Goal: Task Accomplishment & Management: Use online tool/utility

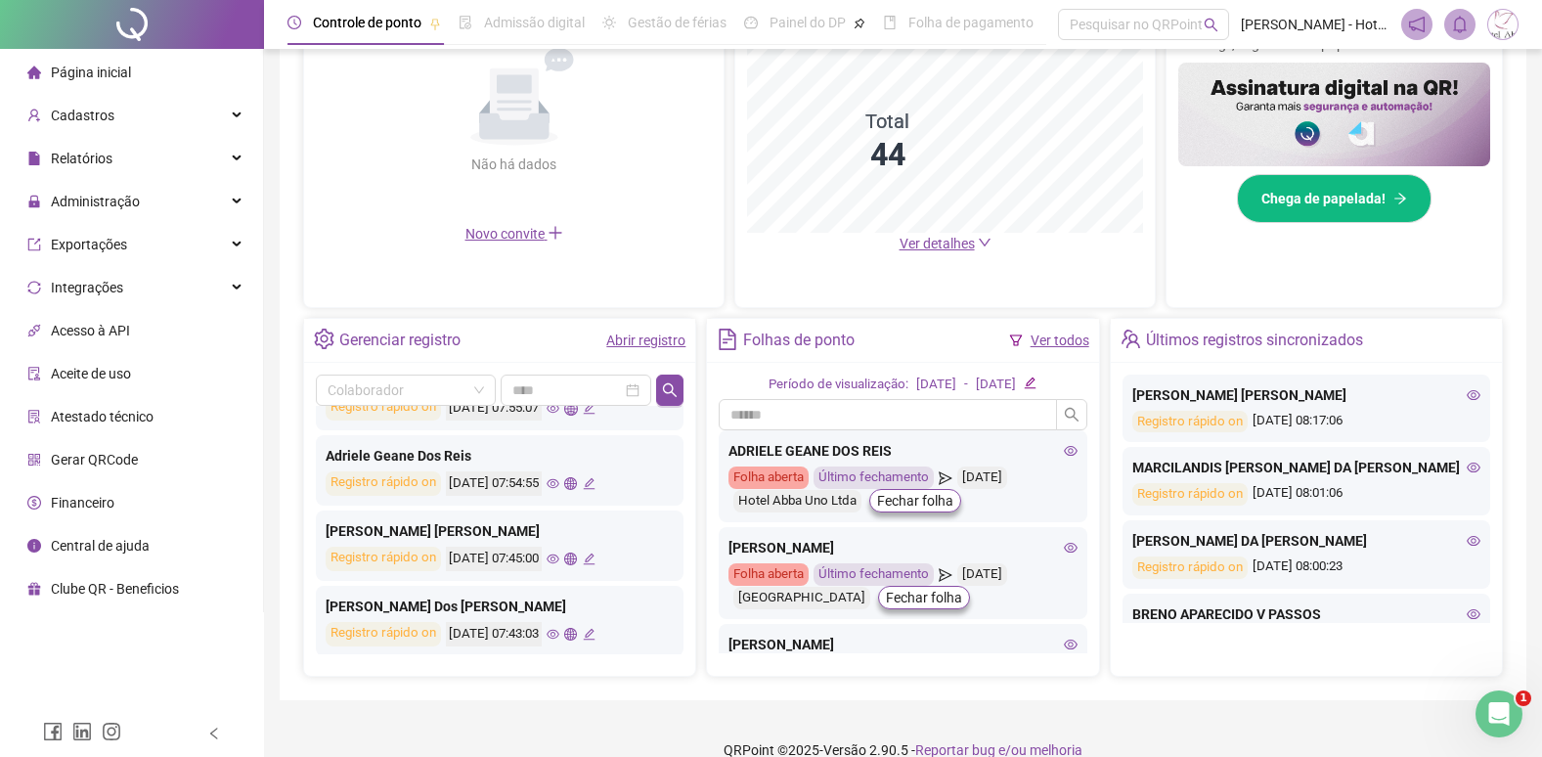
scroll to position [489, 0]
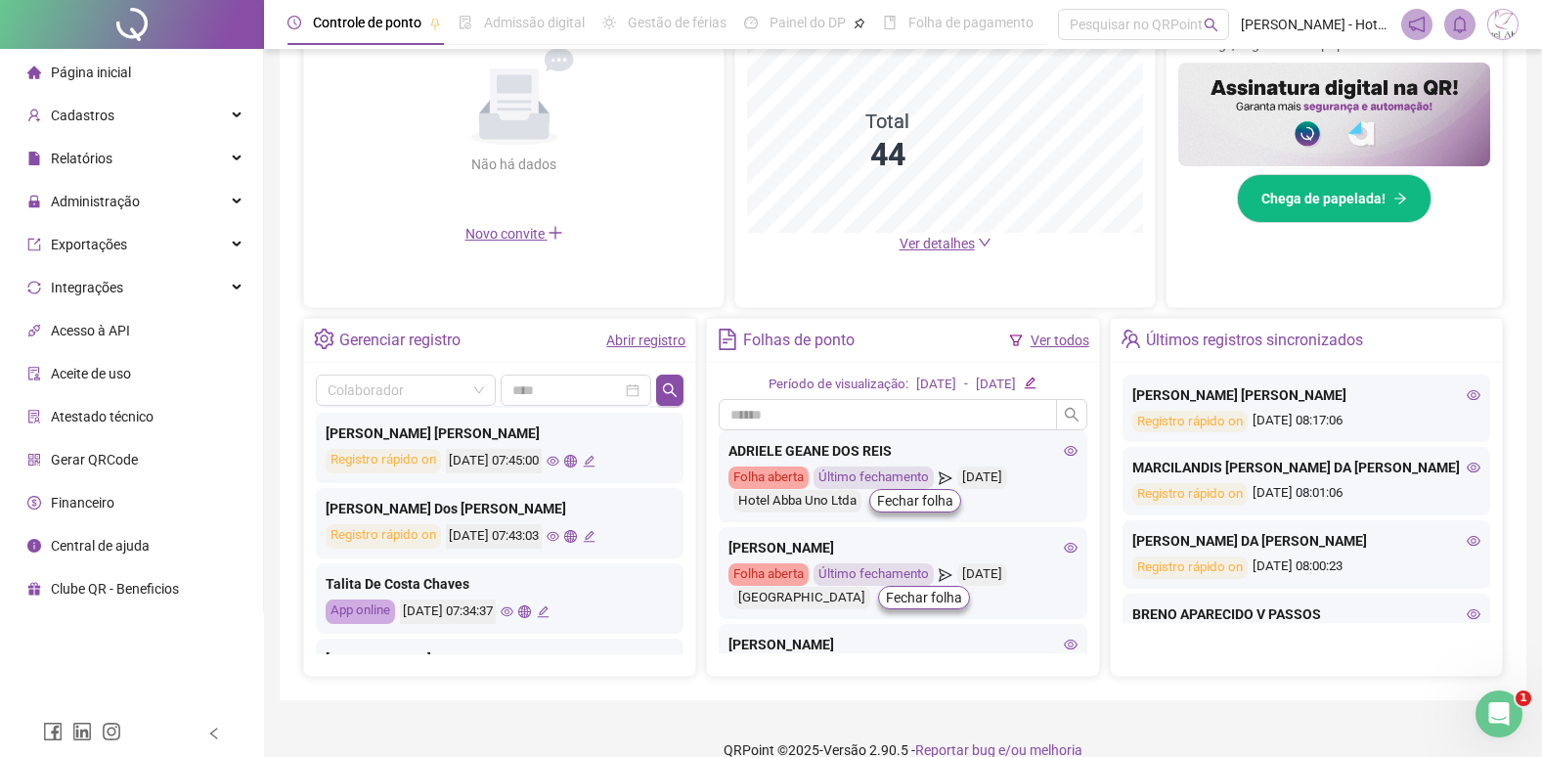
click at [513, 610] on icon "eye" at bounding box center [507, 612] width 13 height 10
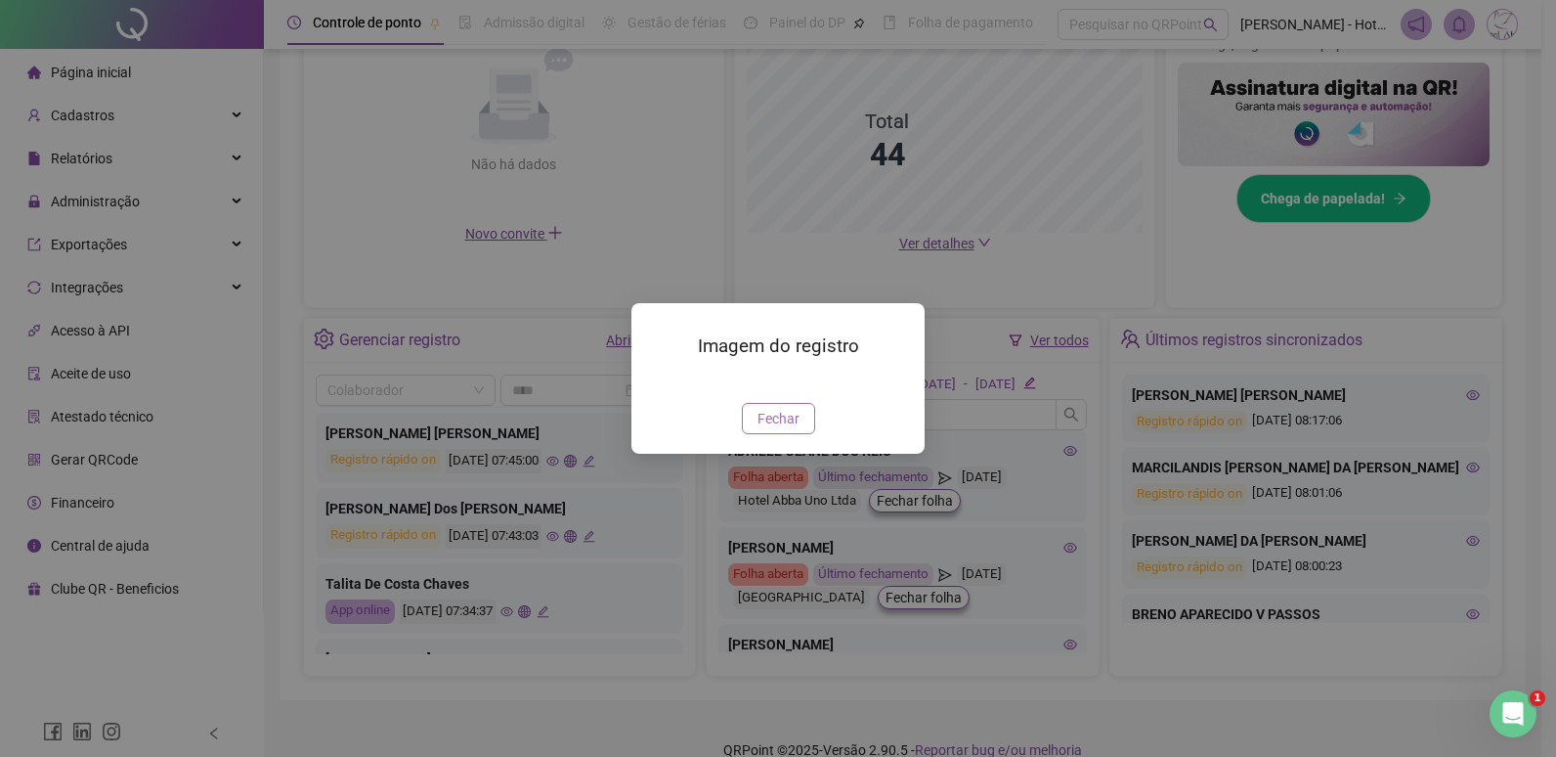
click at [777, 429] on span "Fechar" at bounding box center [779, 419] width 42 height 22
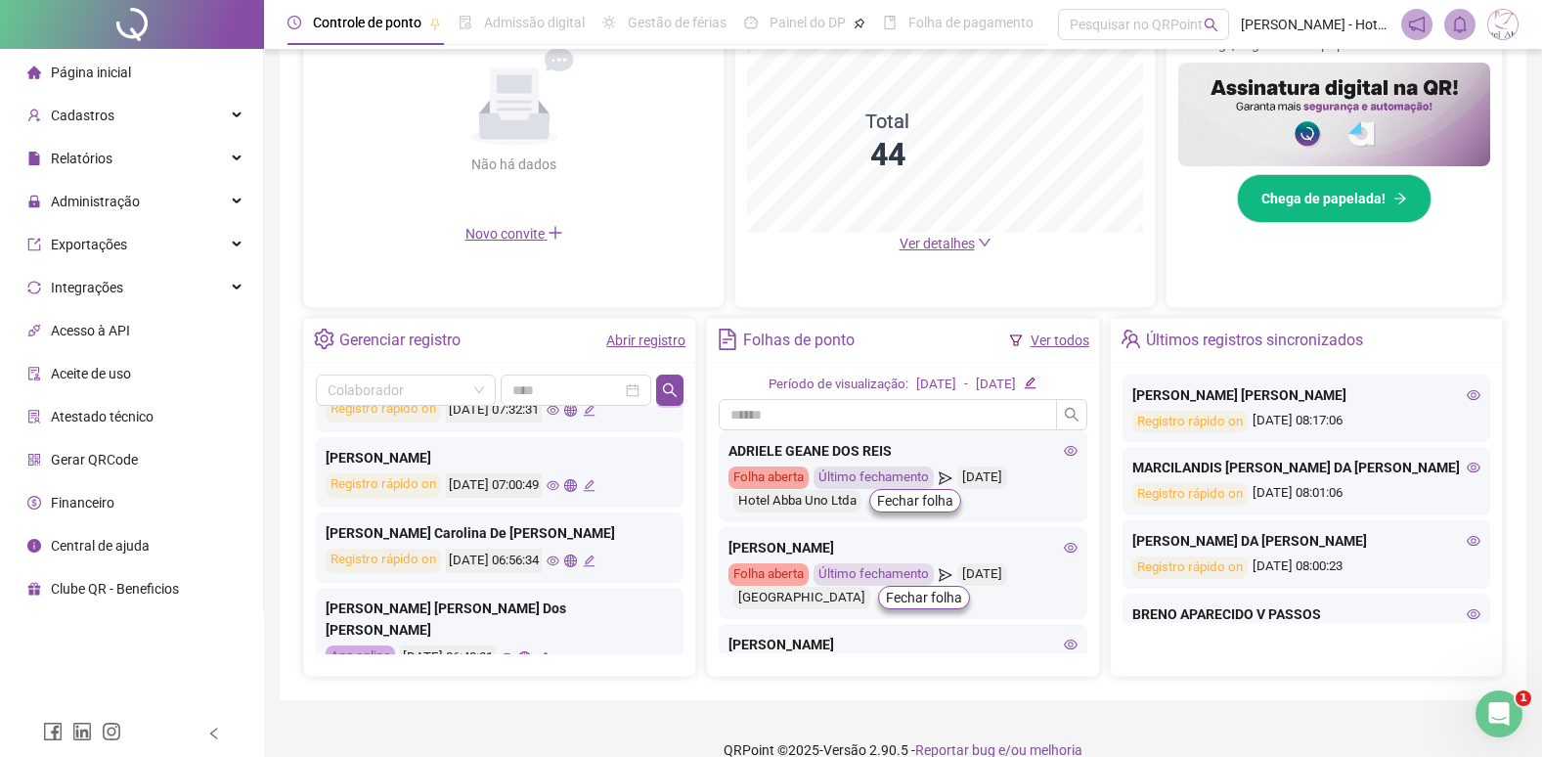
scroll to position [782, 0]
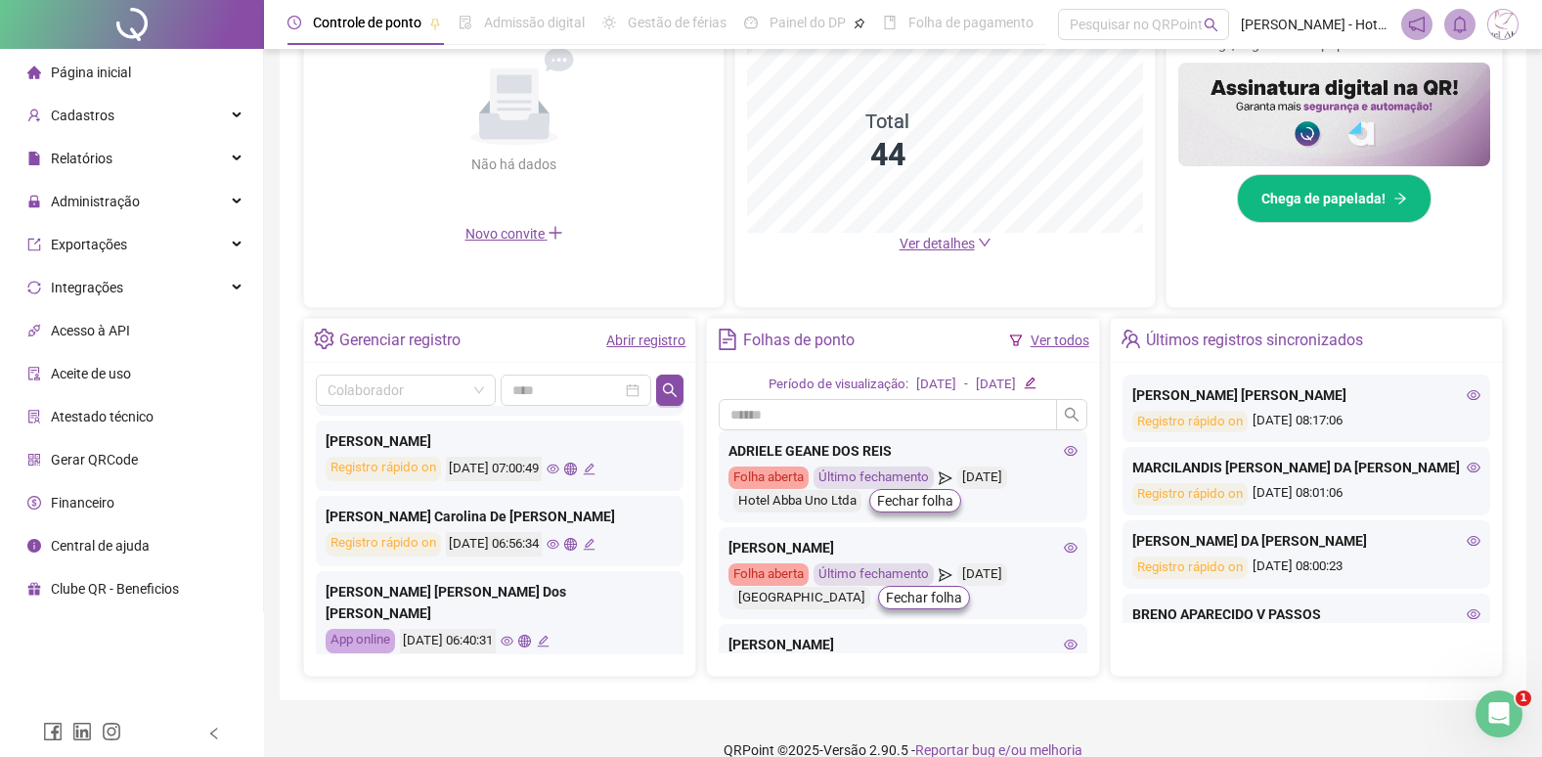
click at [559, 471] on icon "eye" at bounding box center [553, 468] width 13 height 13
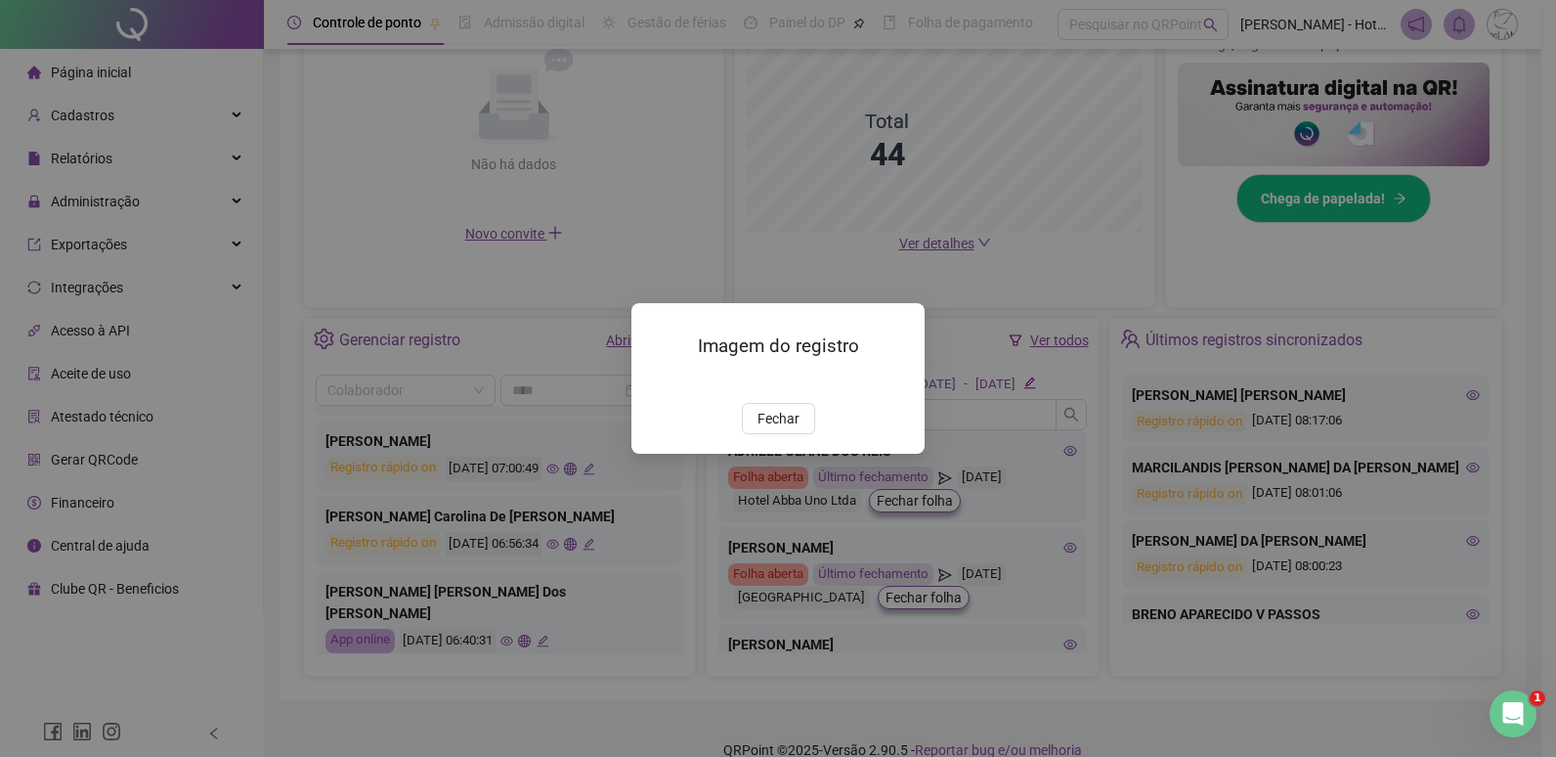
click at [784, 429] on span "Fechar" at bounding box center [779, 419] width 42 height 22
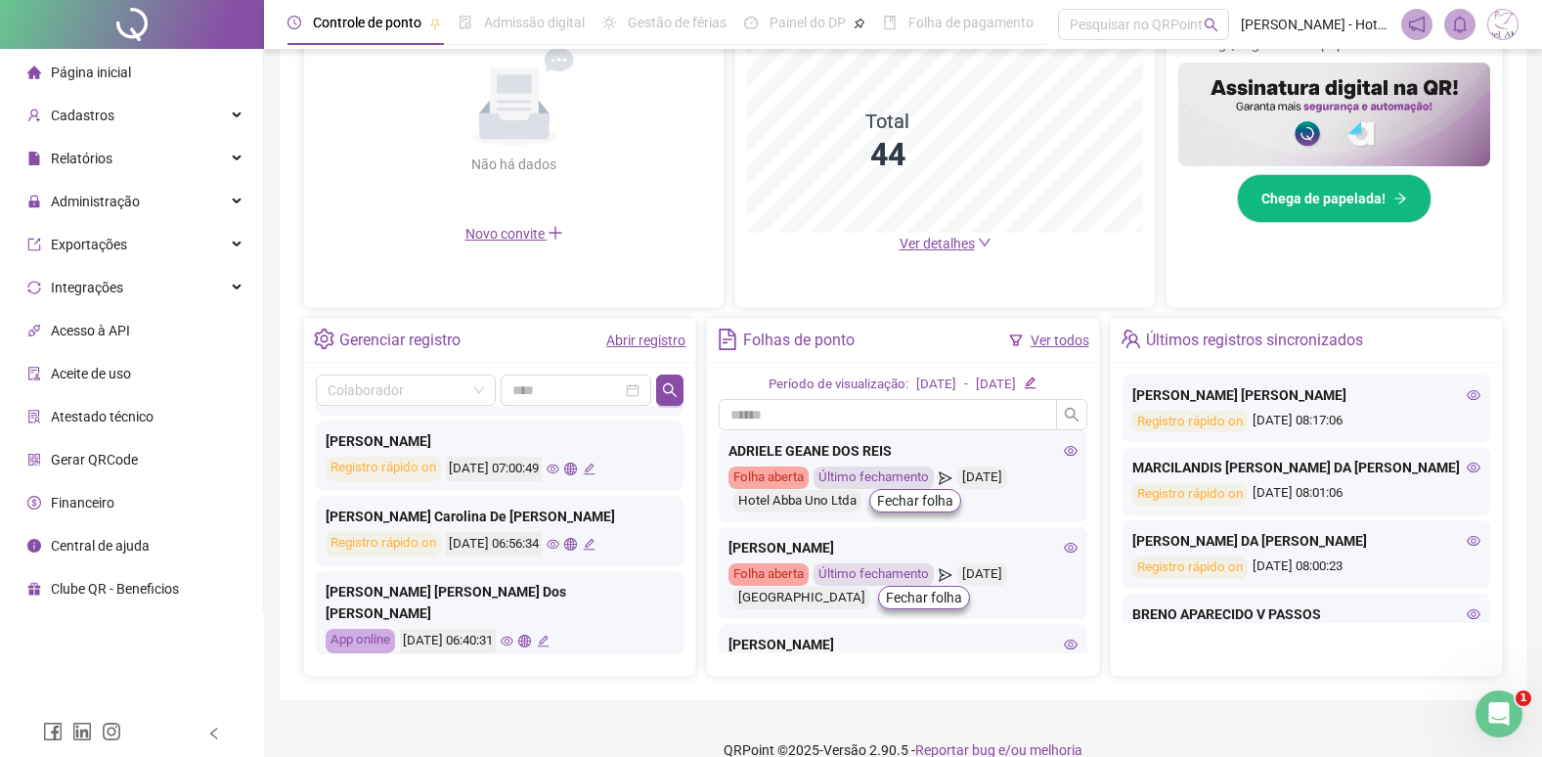
click at [513, 635] on icon "eye" at bounding box center [507, 641] width 13 height 13
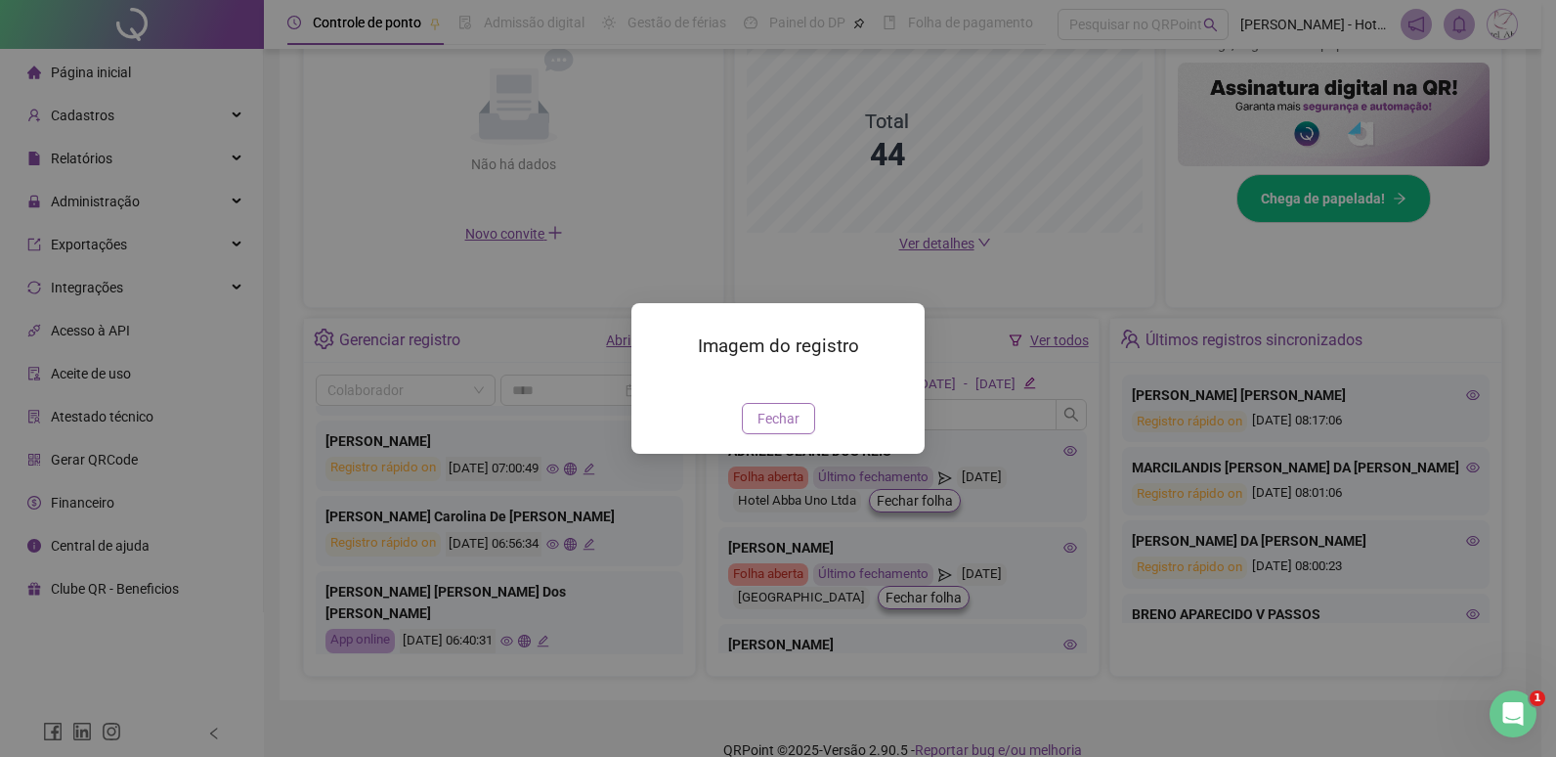
click at [764, 429] on span "Fechar" at bounding box center [779, 419] width 42 height 22
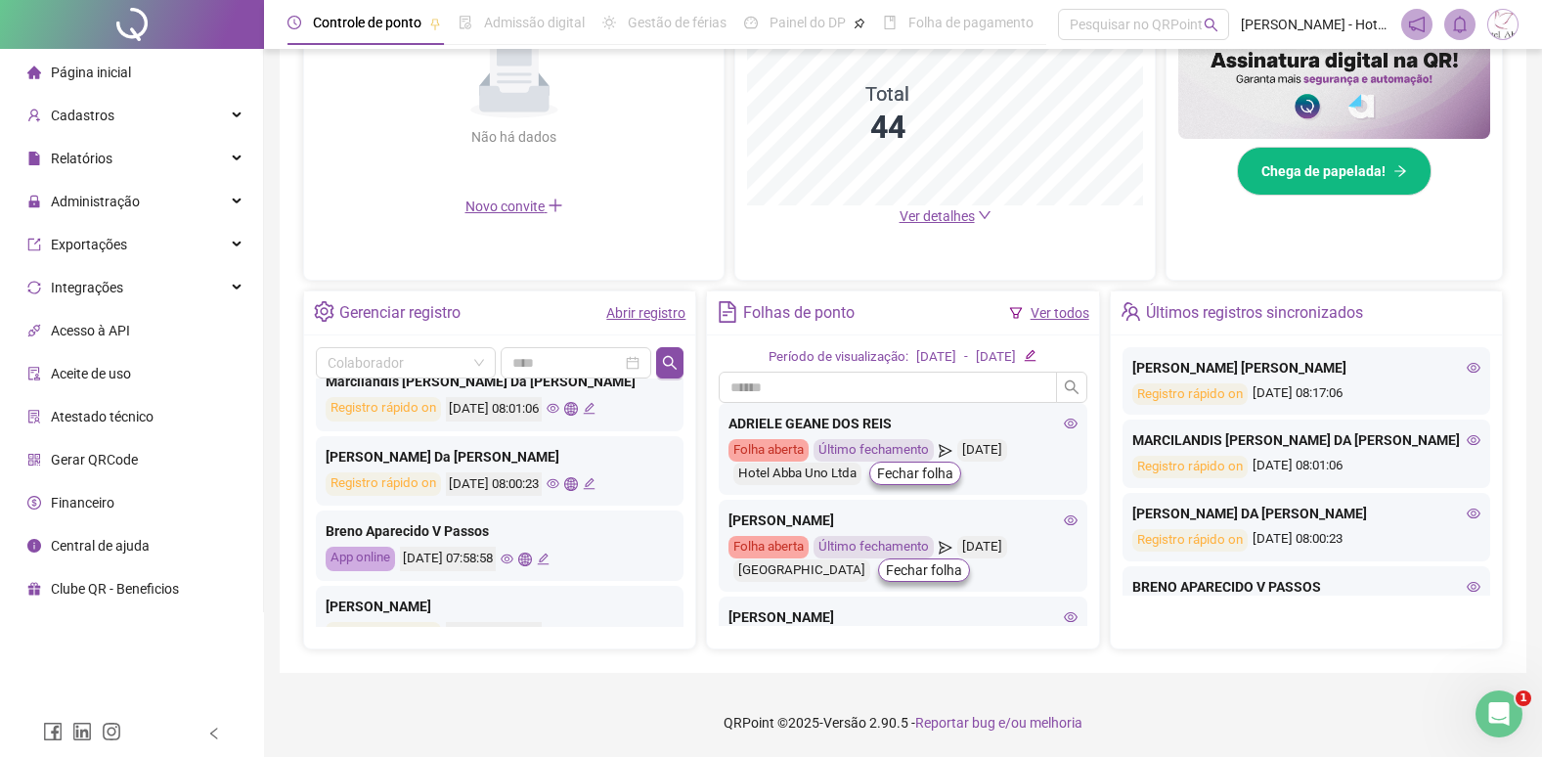
scroll to position [0, 0]
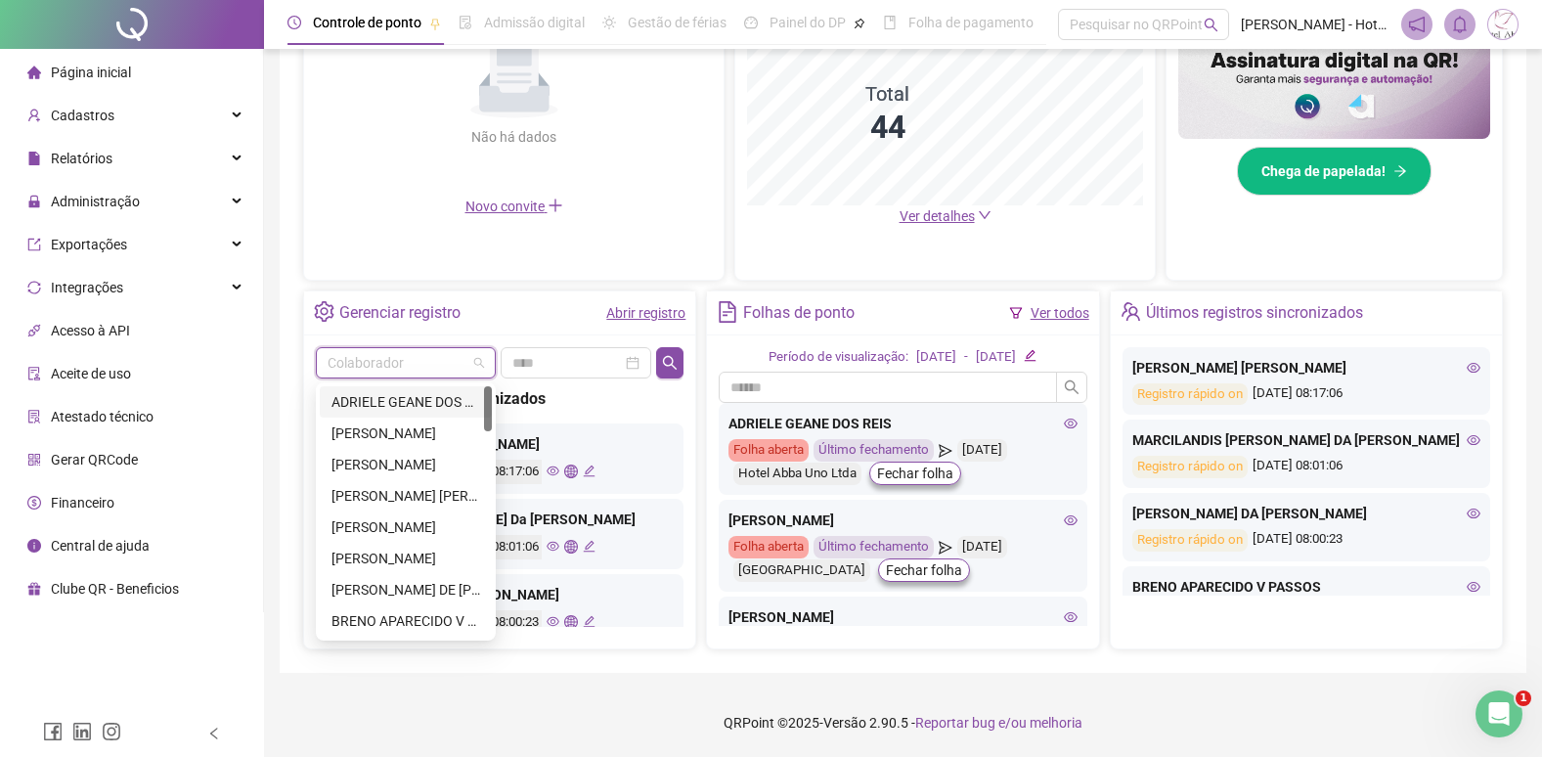
click at [377, 362] on input "search" at bounding box center [397, 362] width 139 height 29
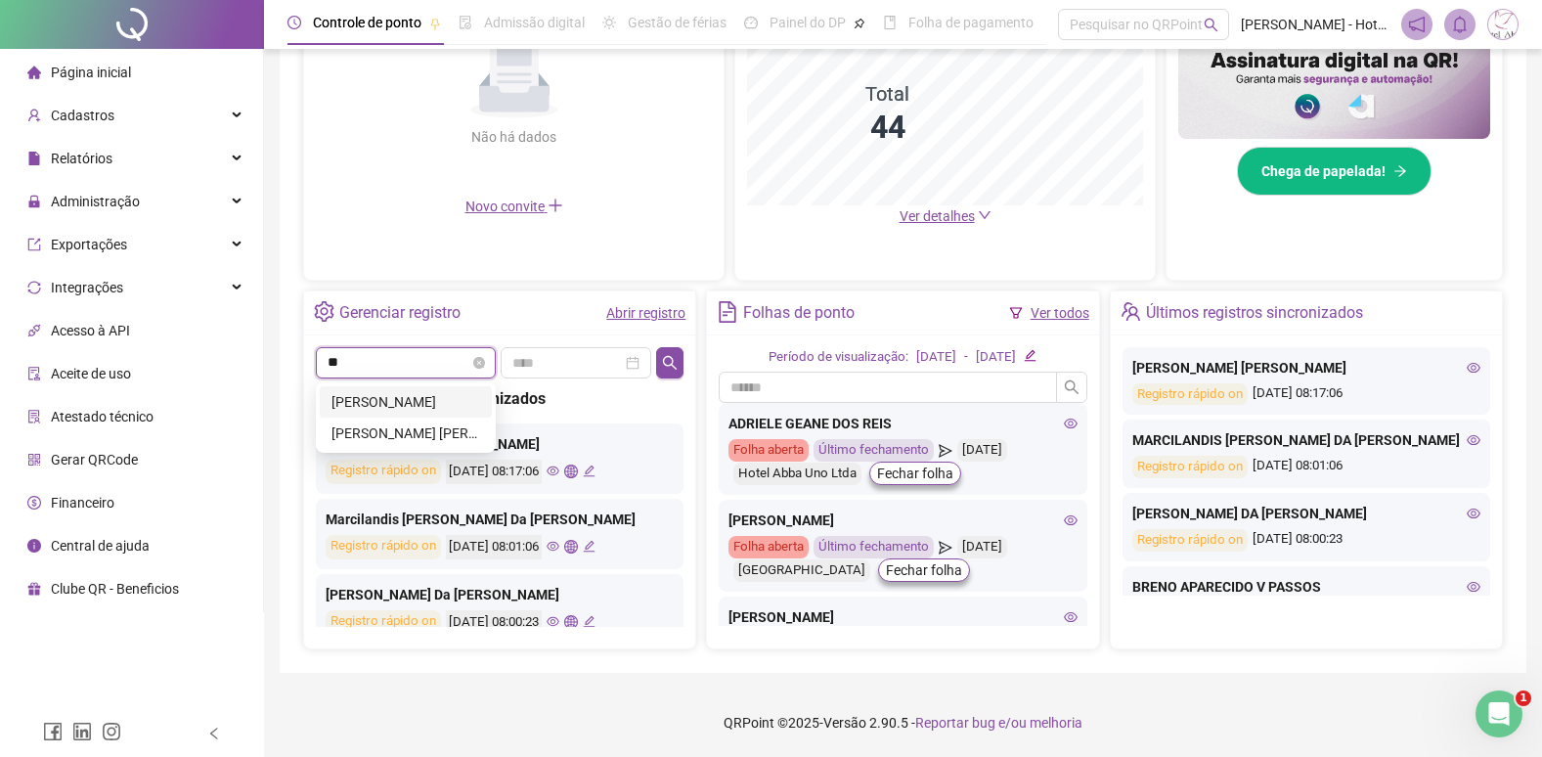
type input "***"
click at [389, 407] on div "[PERSON_NAME]" at bounding box center [405, 402] width 149 height 22
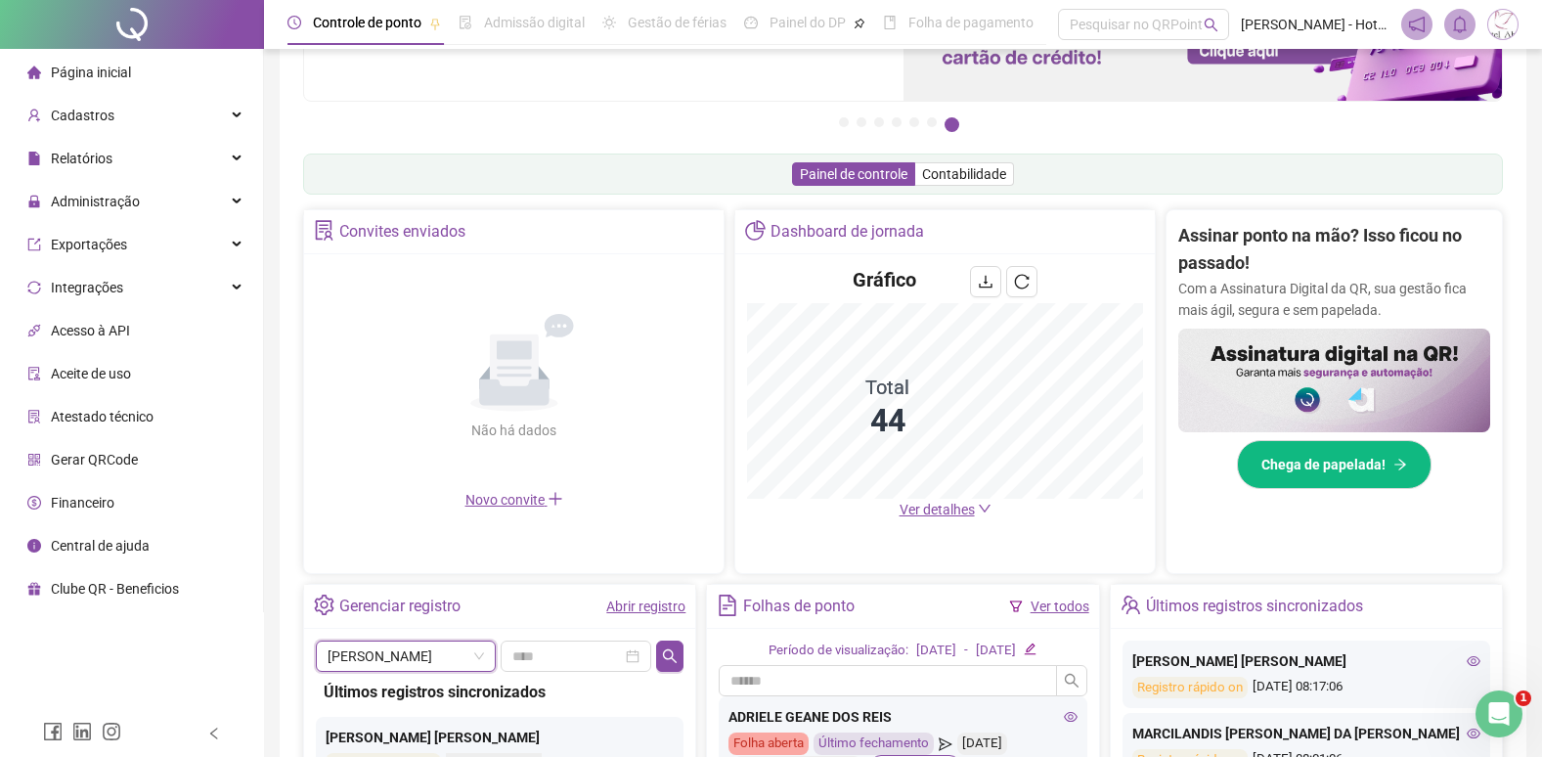
scroll to position [516, 0]
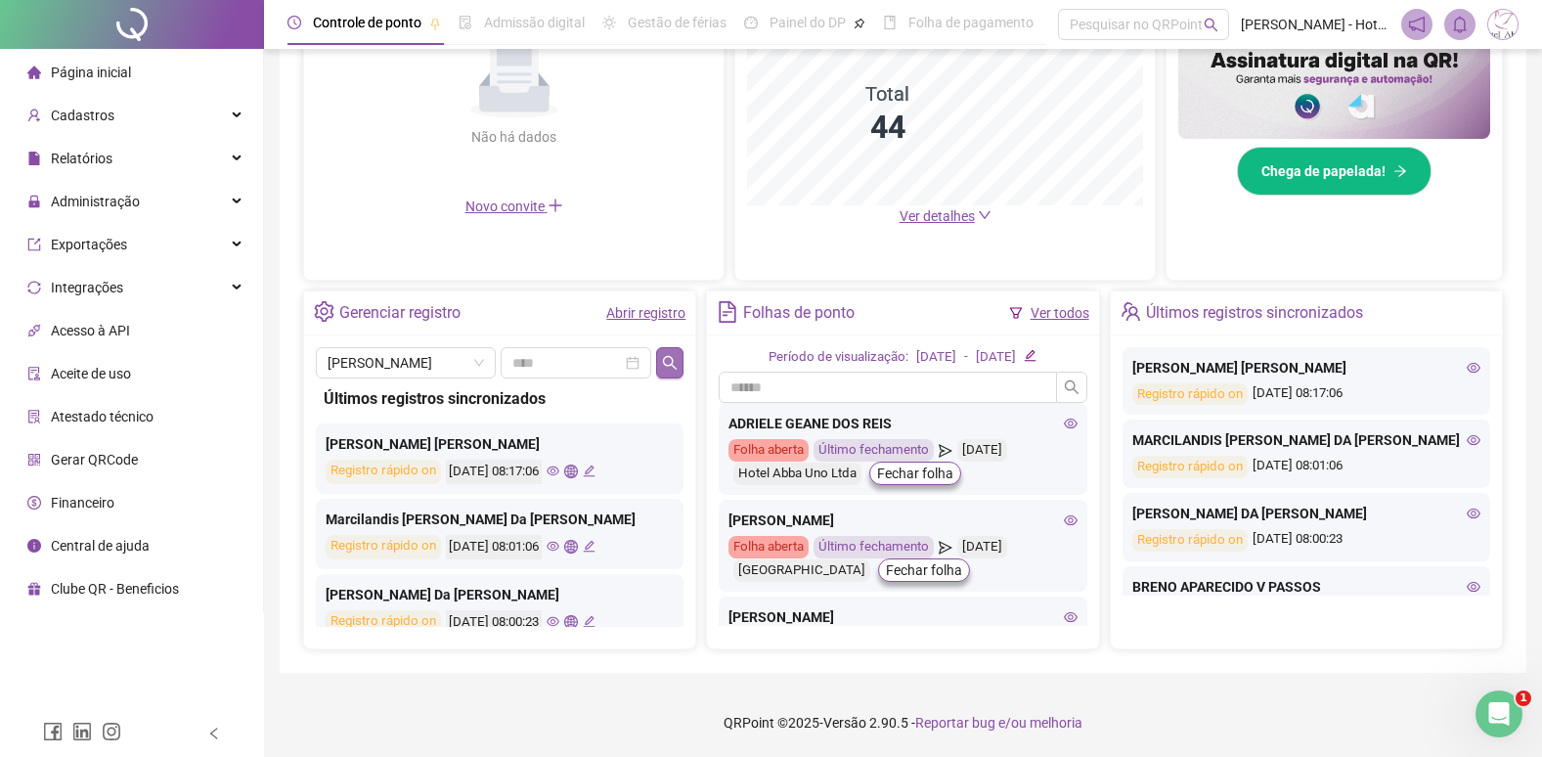
click at [667, 365] on icon "search" at bounding box center [670, 362] width 14 height 14
click at [559, 468] on icon "eye" at bounding box center [553, 470] width 13 height 13
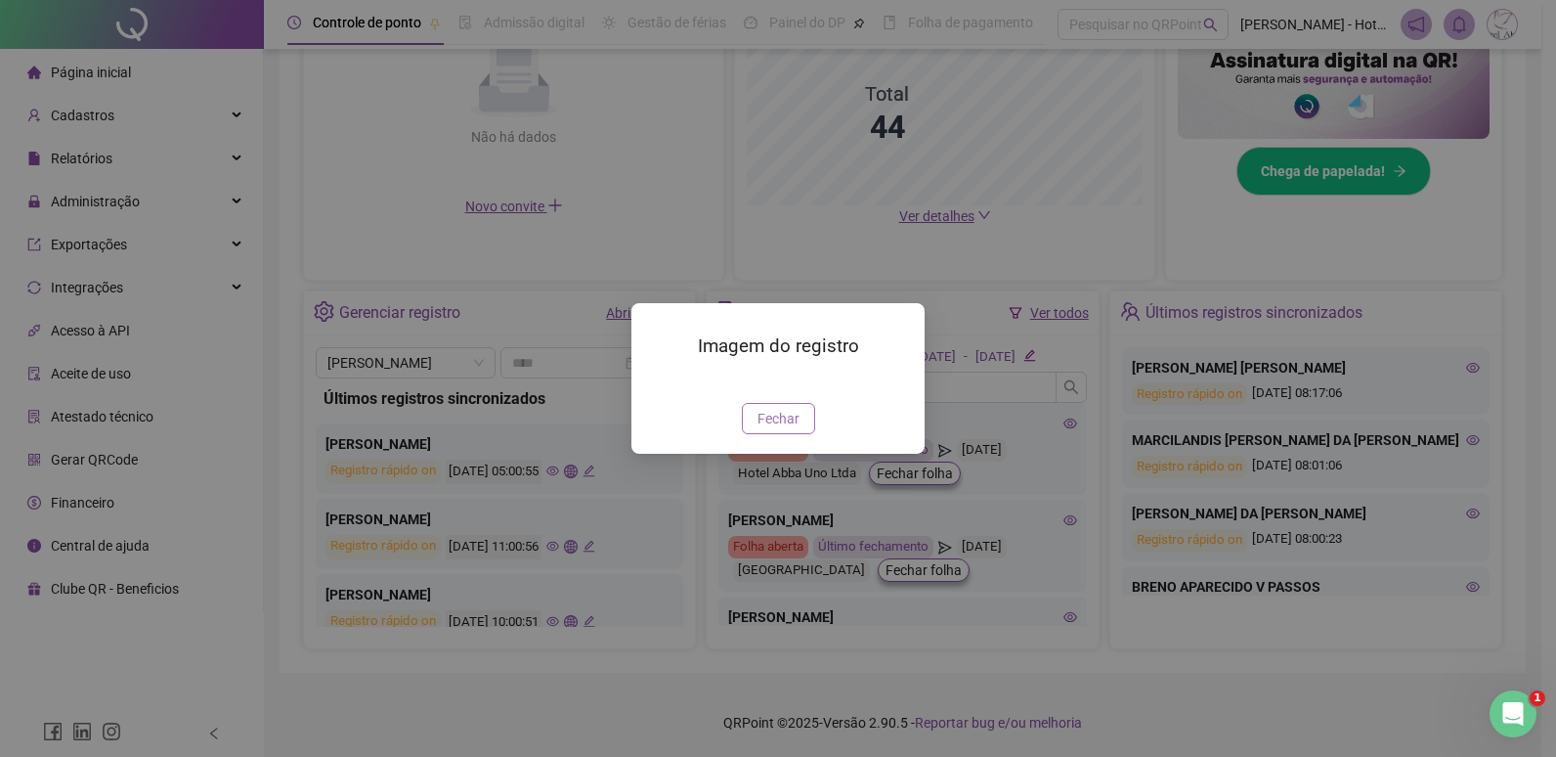
click at [761, 429] on span "Fechar" at bounding box center [779, 419] width 42 height 22
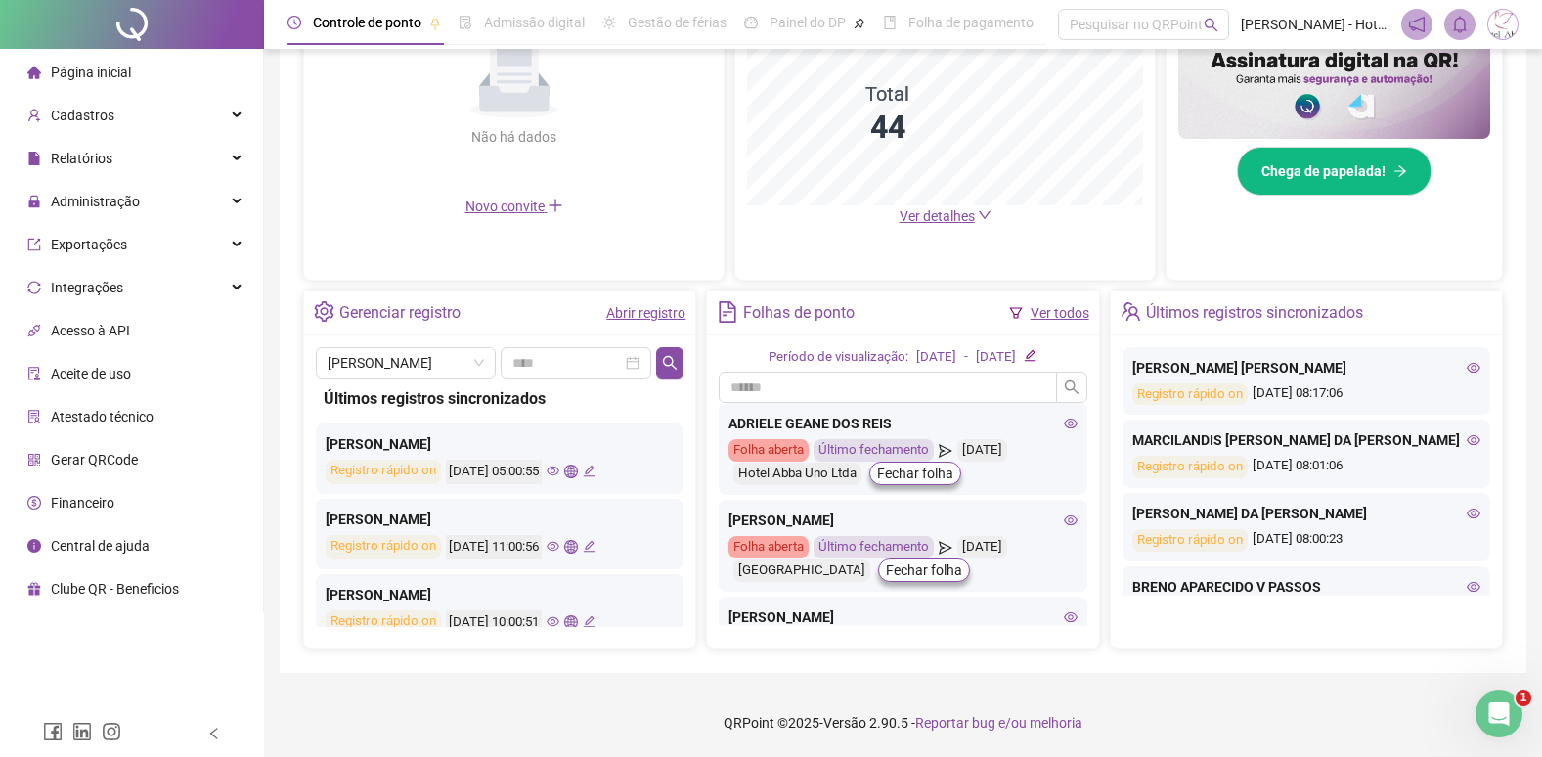
click at [559, 550] on icon "eye" at bounding box center [553, 547] width 13 height 10
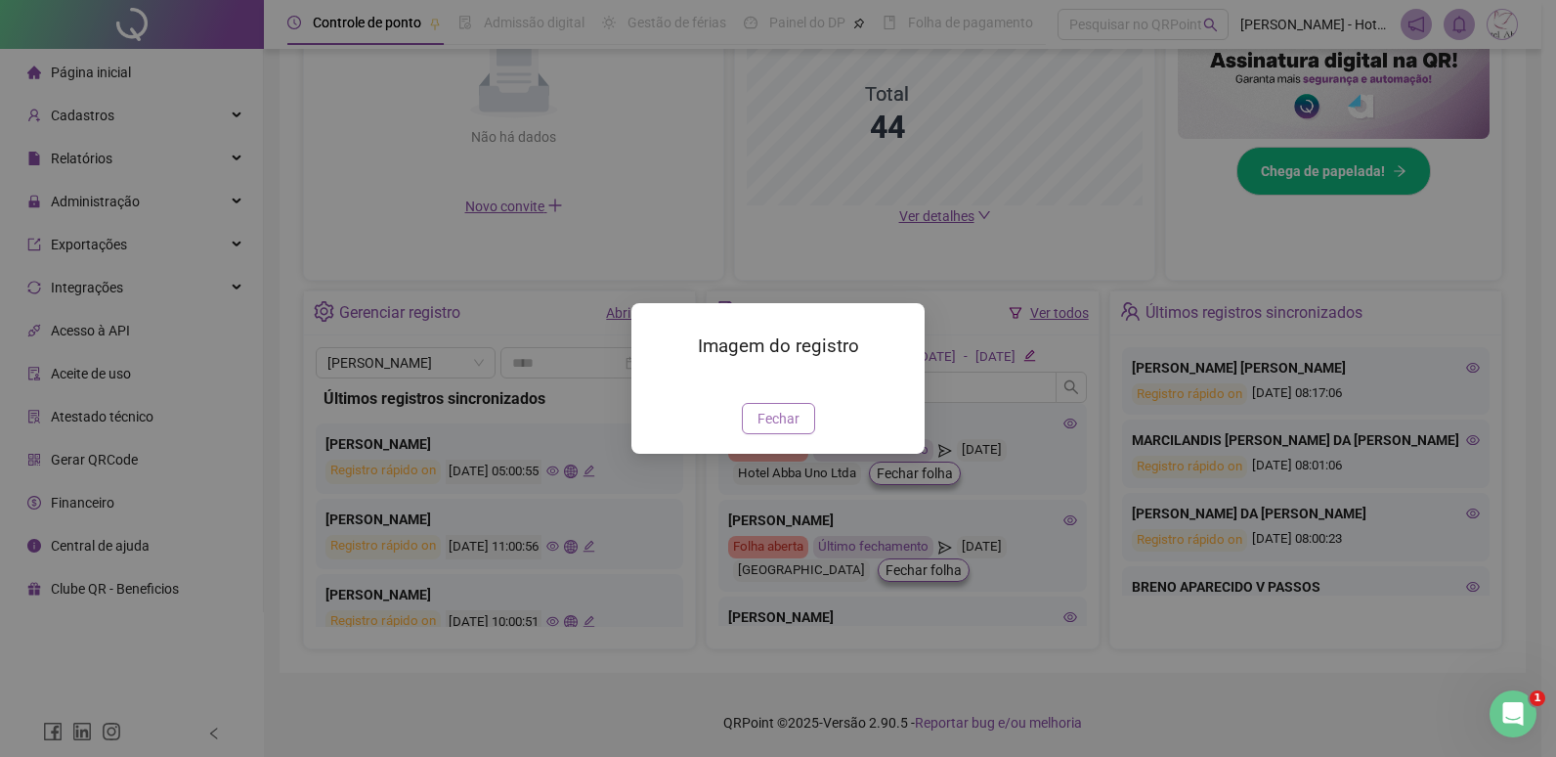
click at [769, 429] on span "Fechar" at bounding box center [779, 419] width 42 height 22
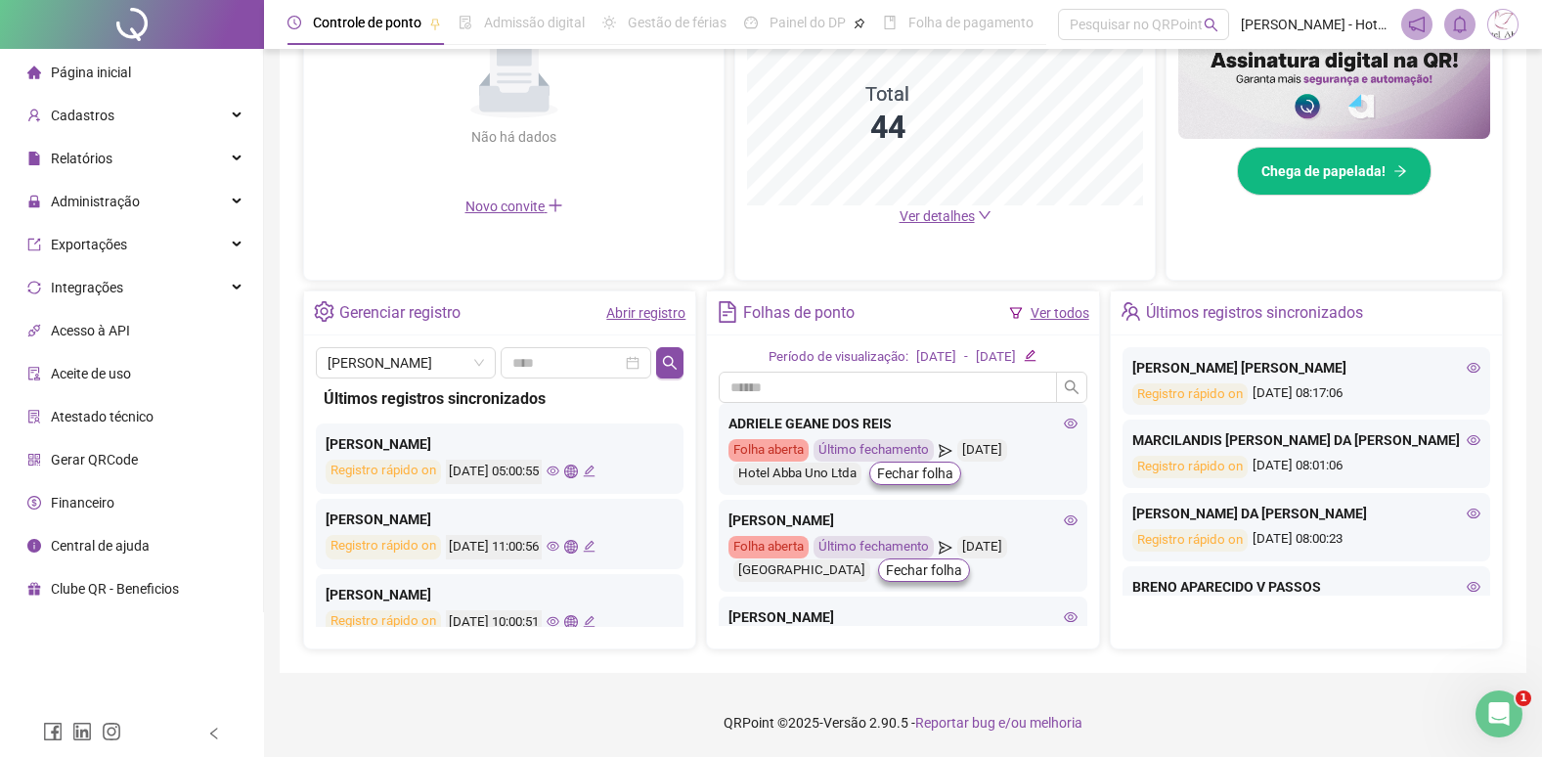
click at [559, 625] on icon "eye" at bounding box center [553, 621] width 13 height 13
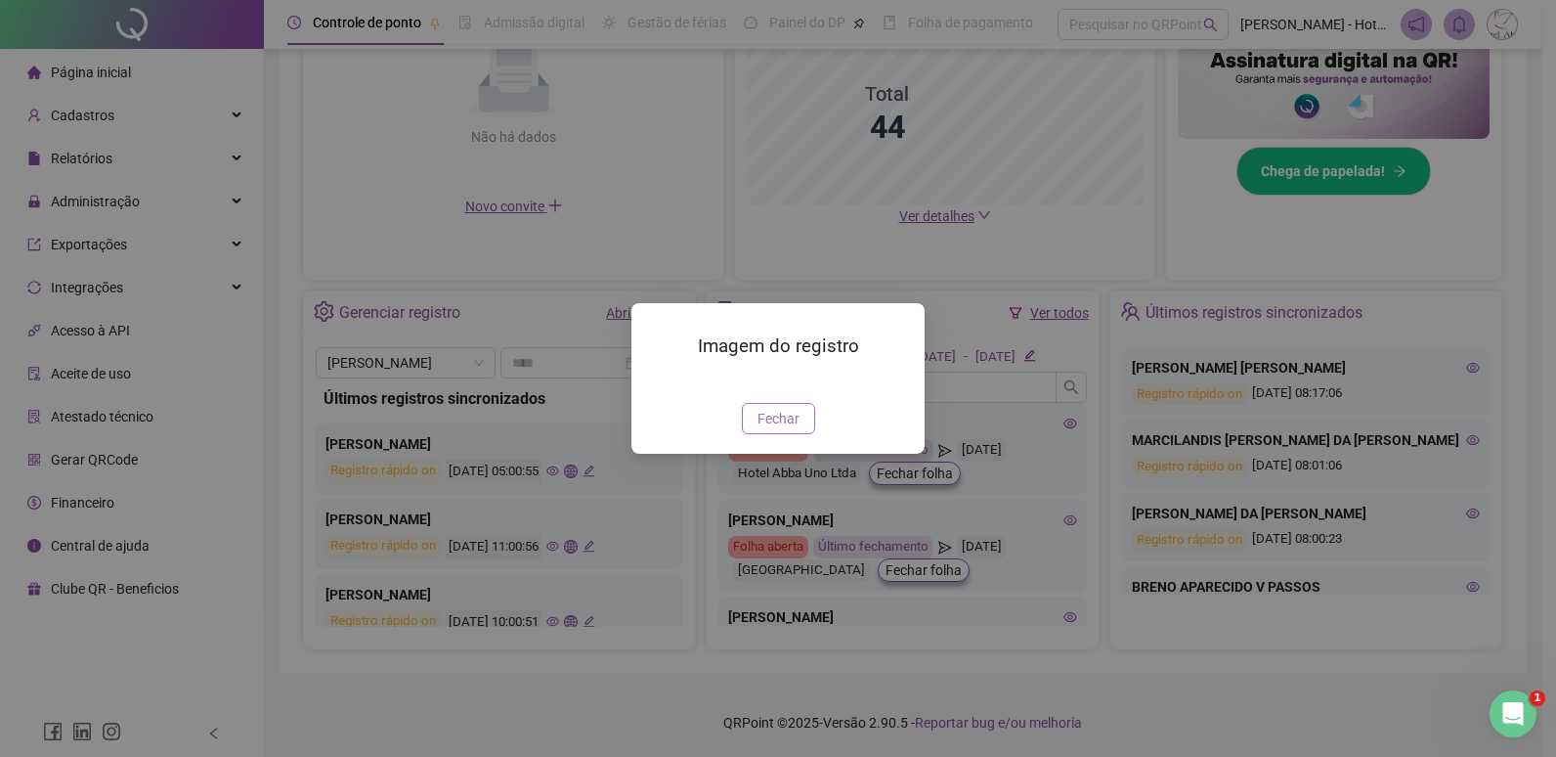
click at [786, 429] on span "Fechar" at bounding box center [779, 419] width 42 height 22
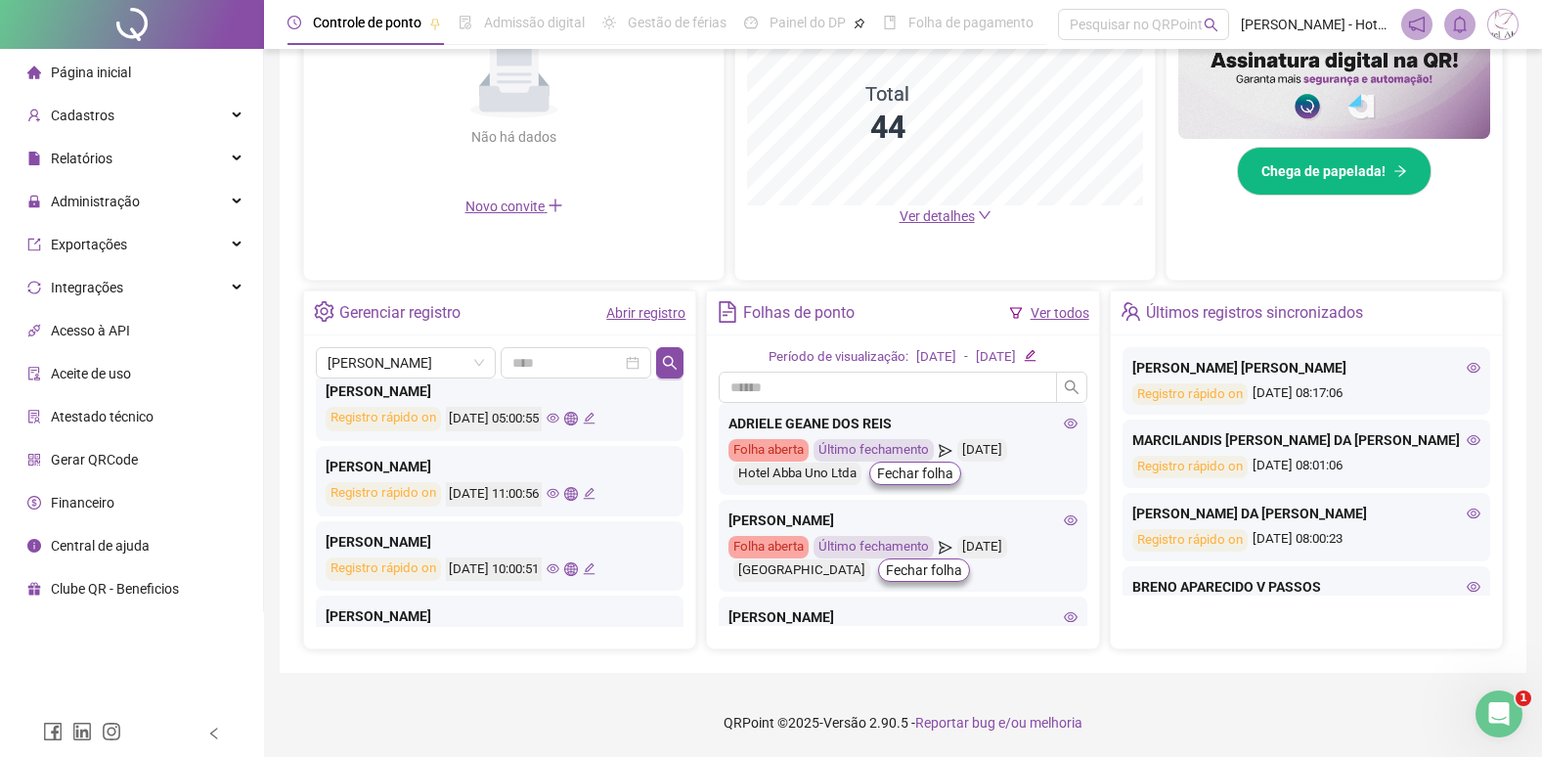
scroll to position [98, 0]
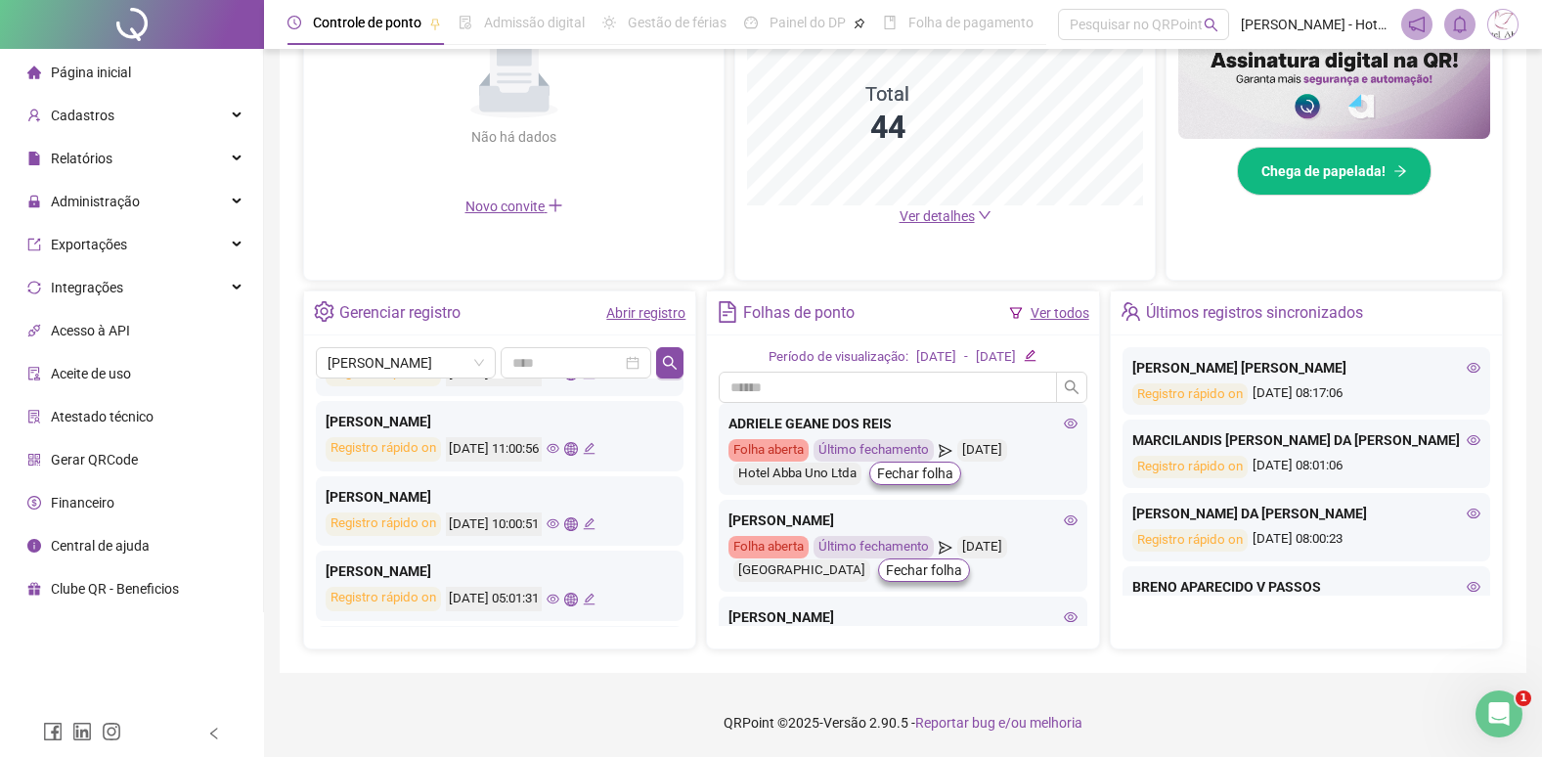
click at [559, 599] on icon "eye" at bounding box center [553, 598] width 13 height 13
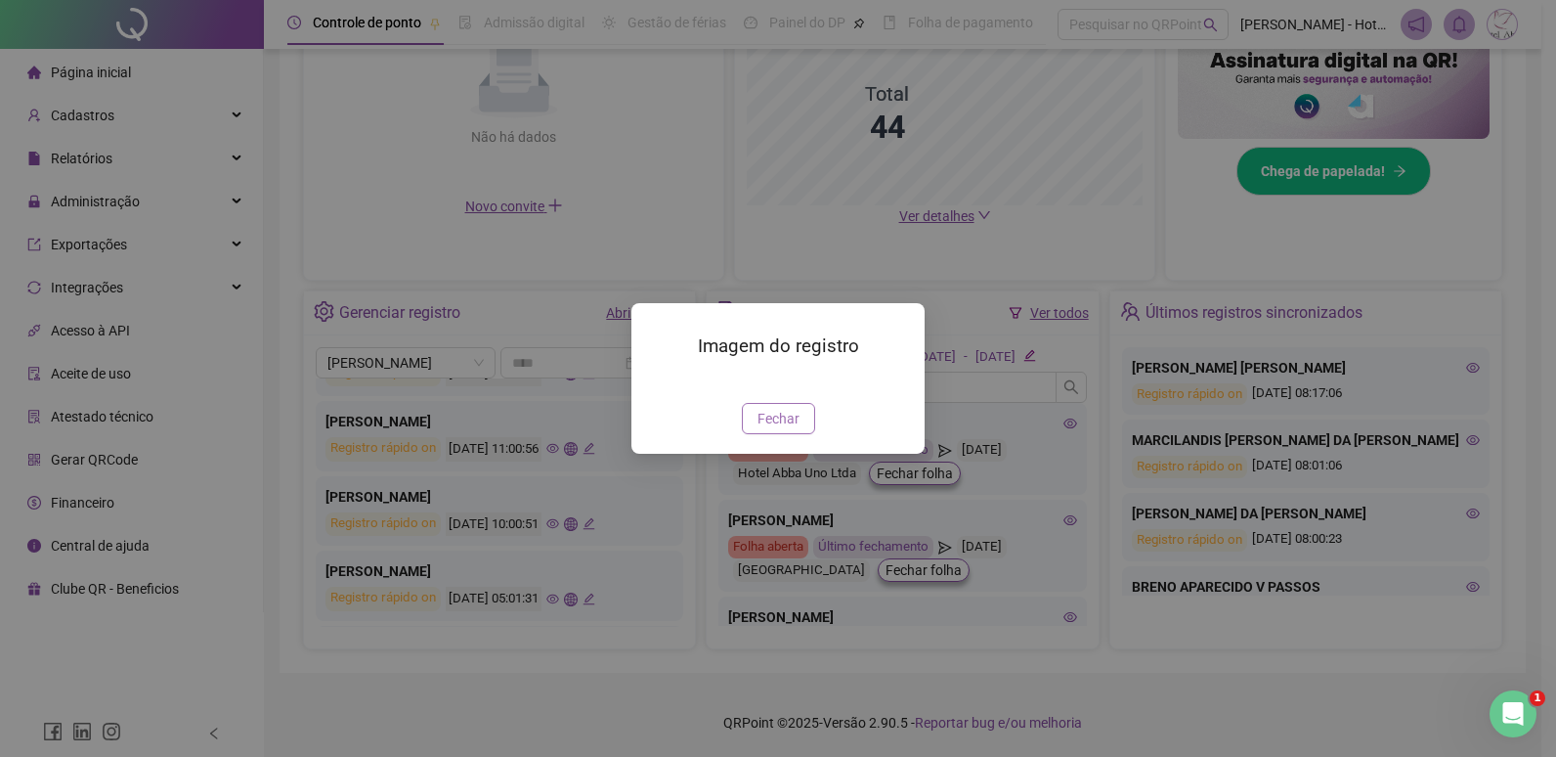
click at [774, 434] on button "Fechar" at bounding box center [778, 418] width 73 height 31
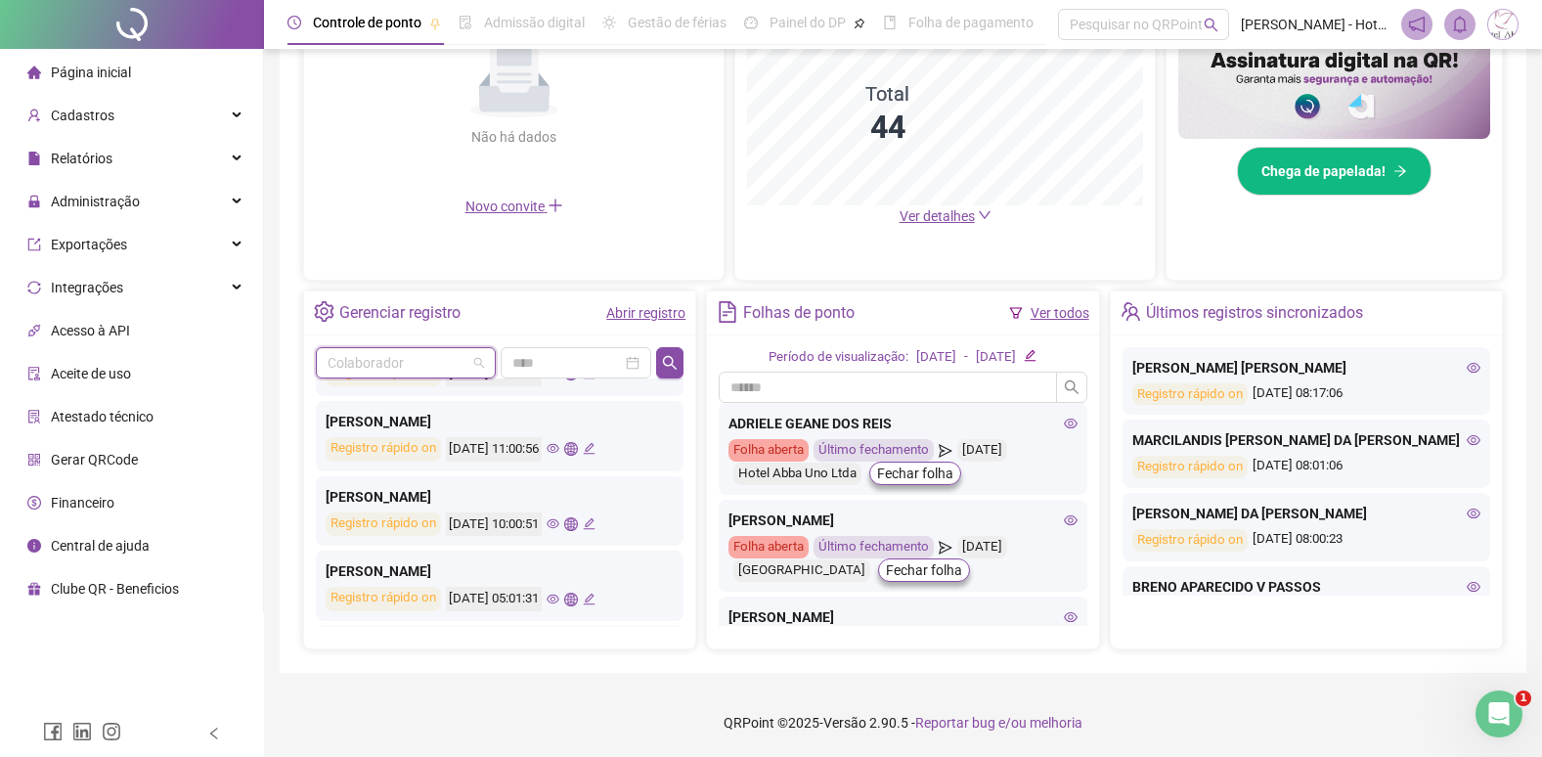
click at [457, 365] on input "search" at bounding box center [397, 362] width 139 height 29
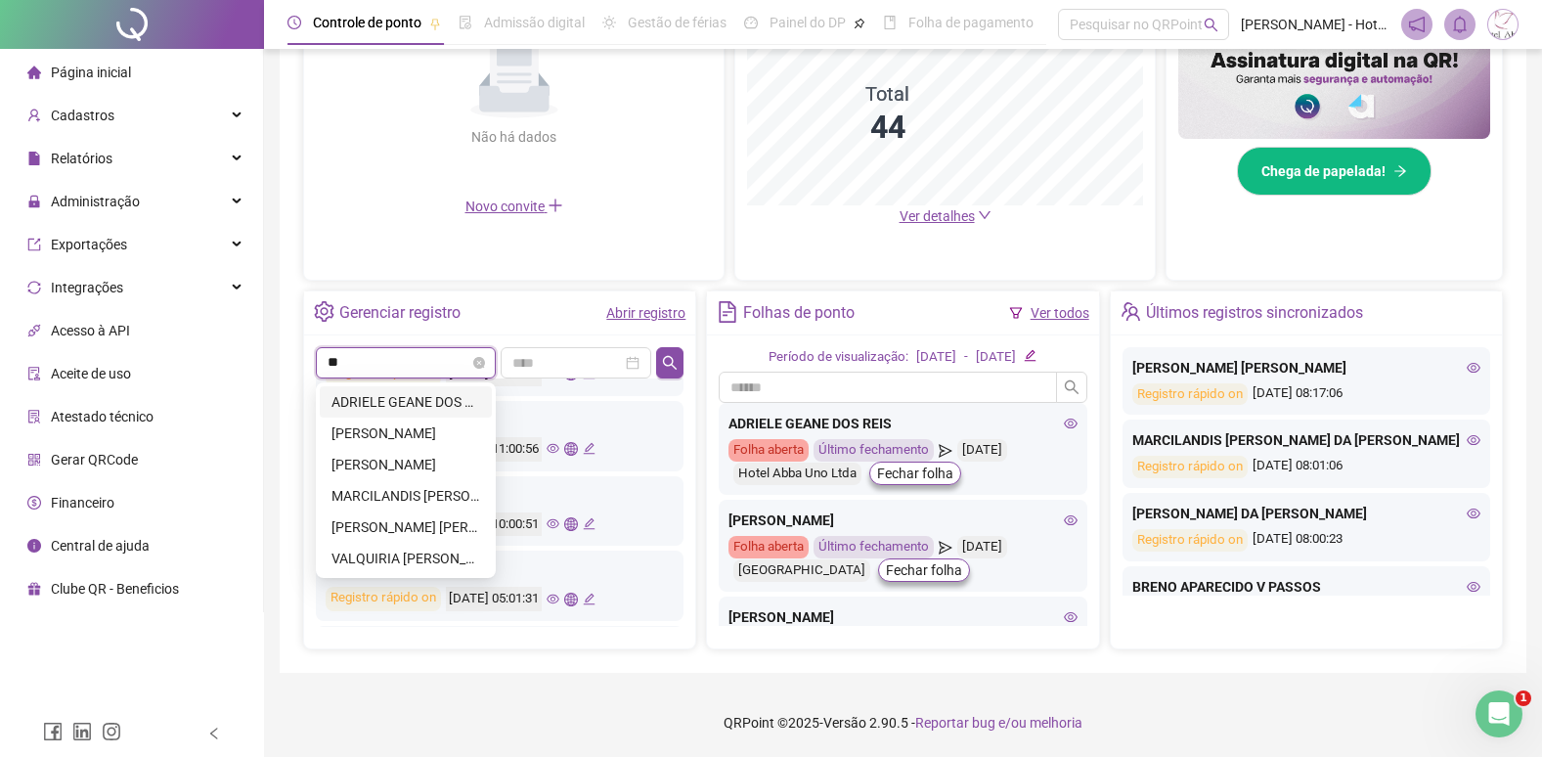
type input "***"
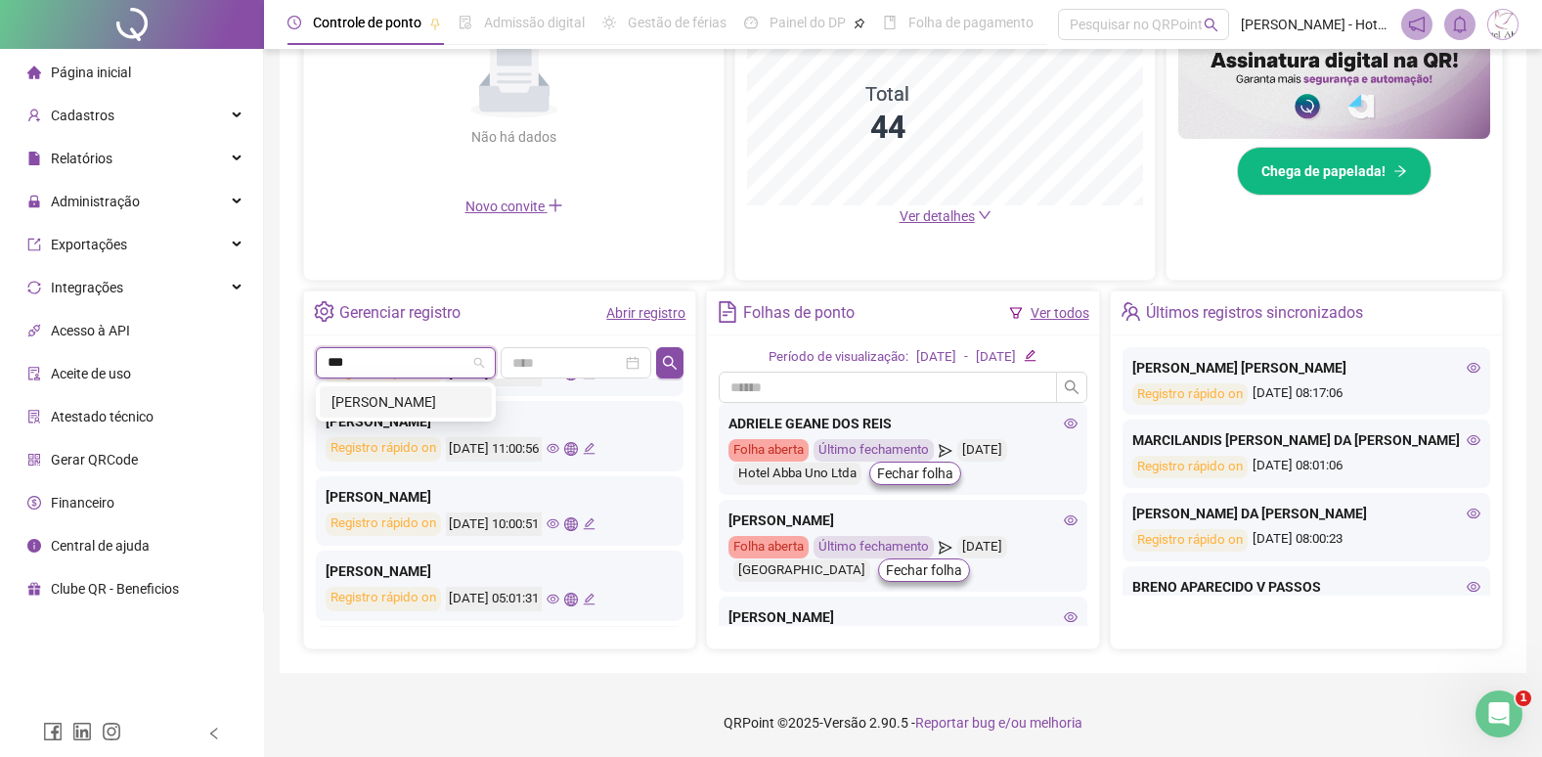
drag, startPoint x: 428, startPoint y: 401, endPoint x: 464, endPoint y: 393, distance: 37.0
click at [428, 400] on div "[PERSON_NAME]" at bounding box center [405, 402] width 149 height 22
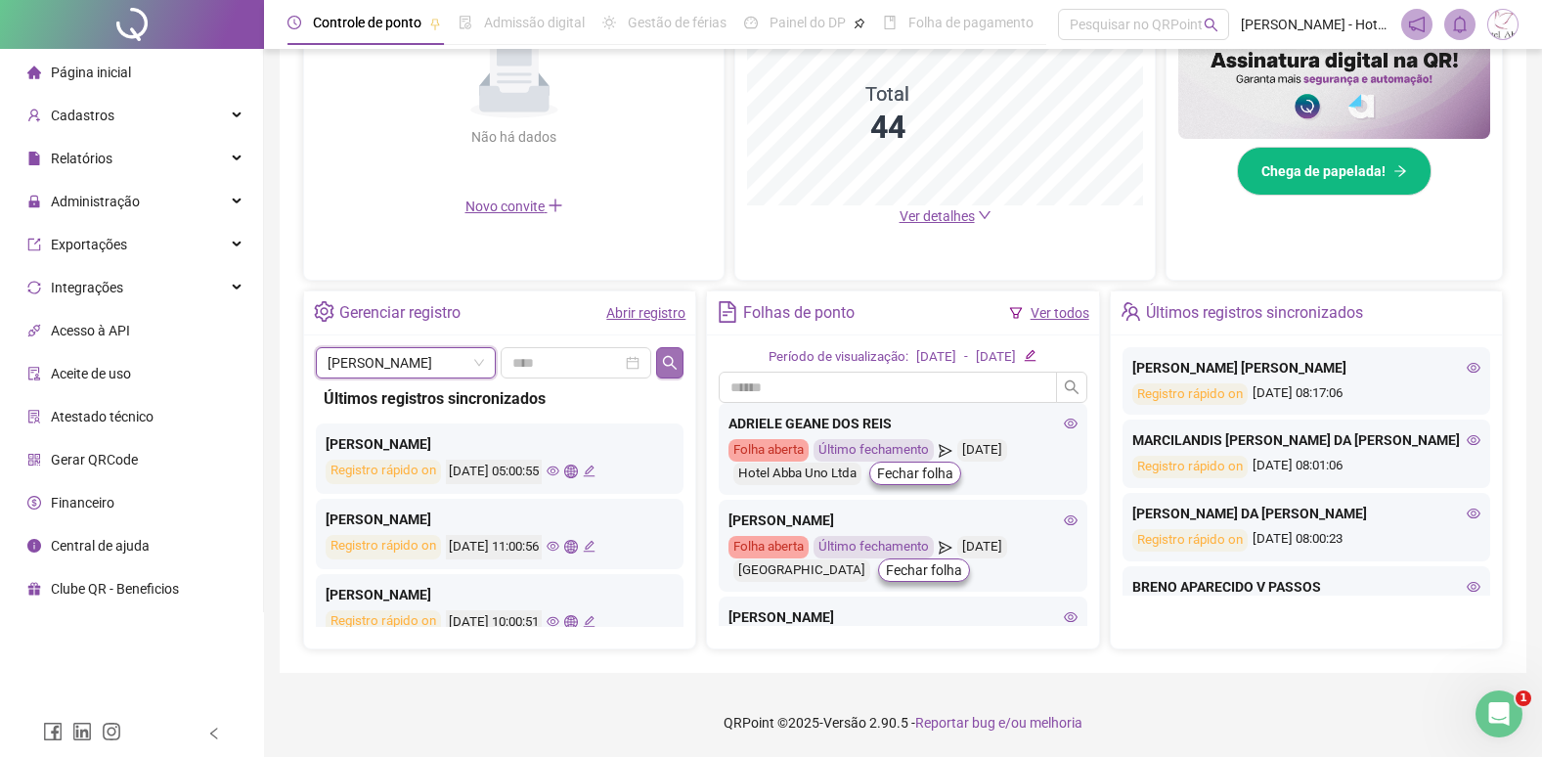
click at [666, 368] on icon "search" at bounding box center [670, 363] width 16 height 16
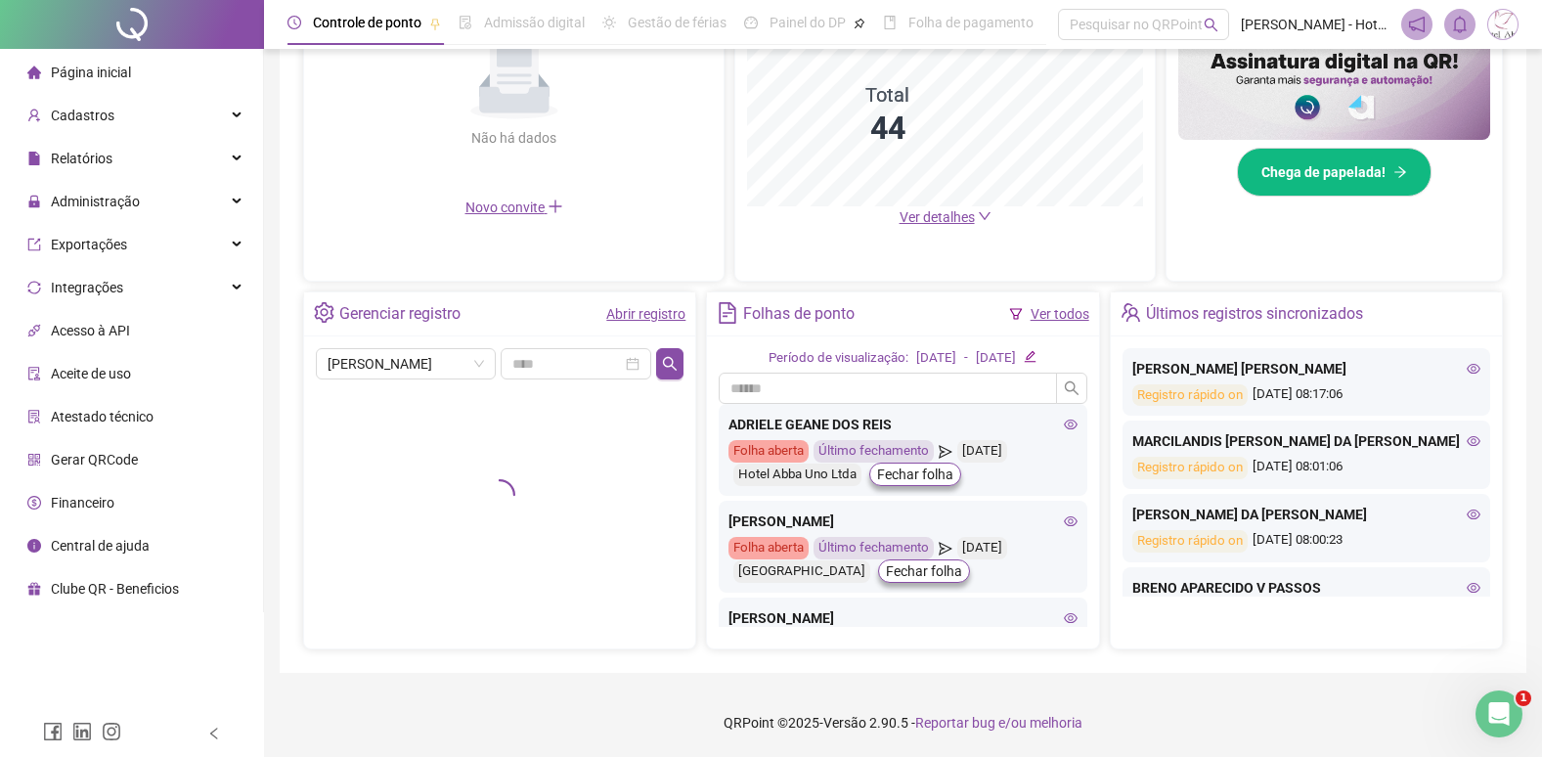
scroll to position [516, 0]
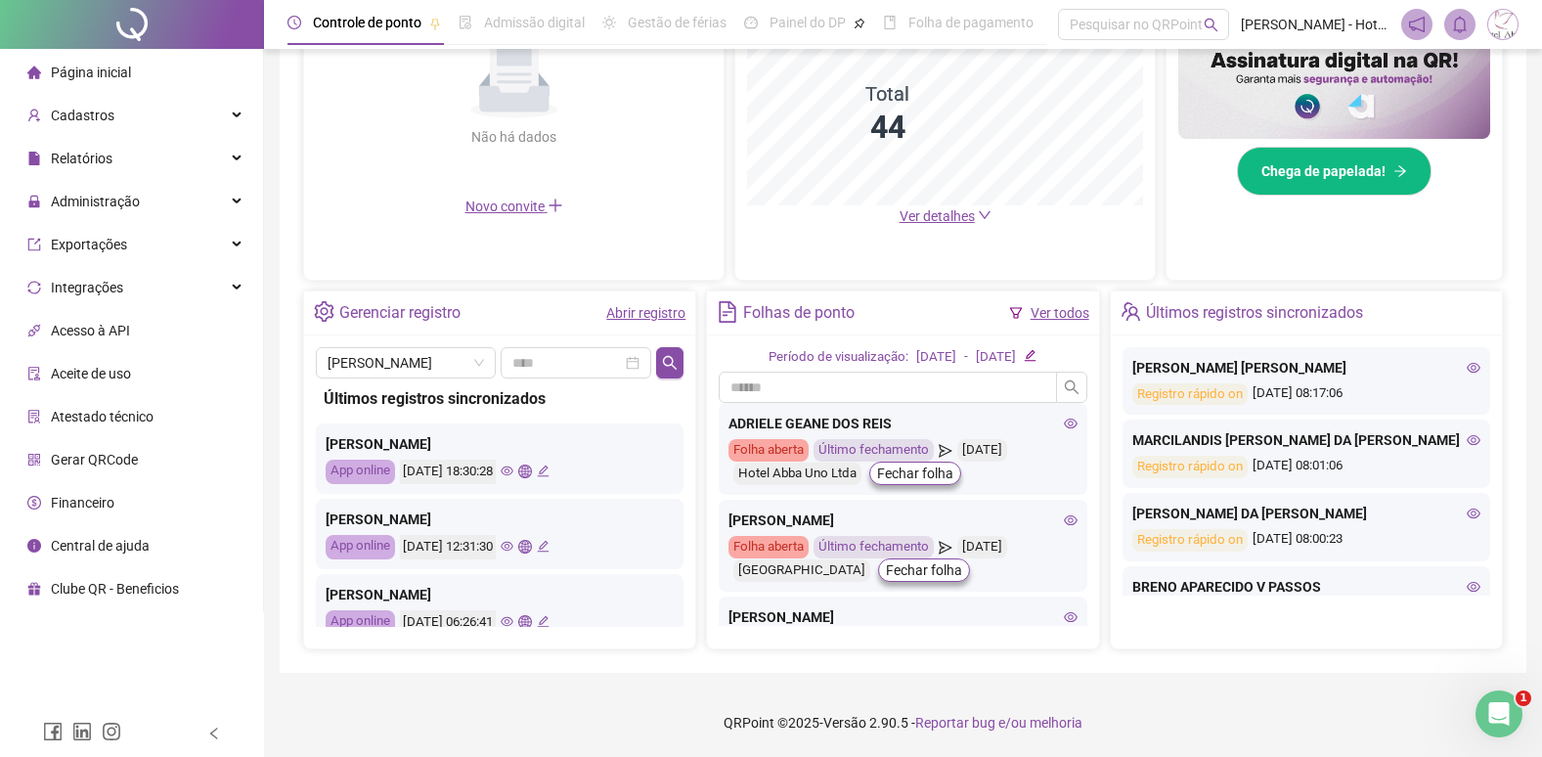
click at [513, 473] on icon "eye" at bounding box center [507, 471] width 13 height 10
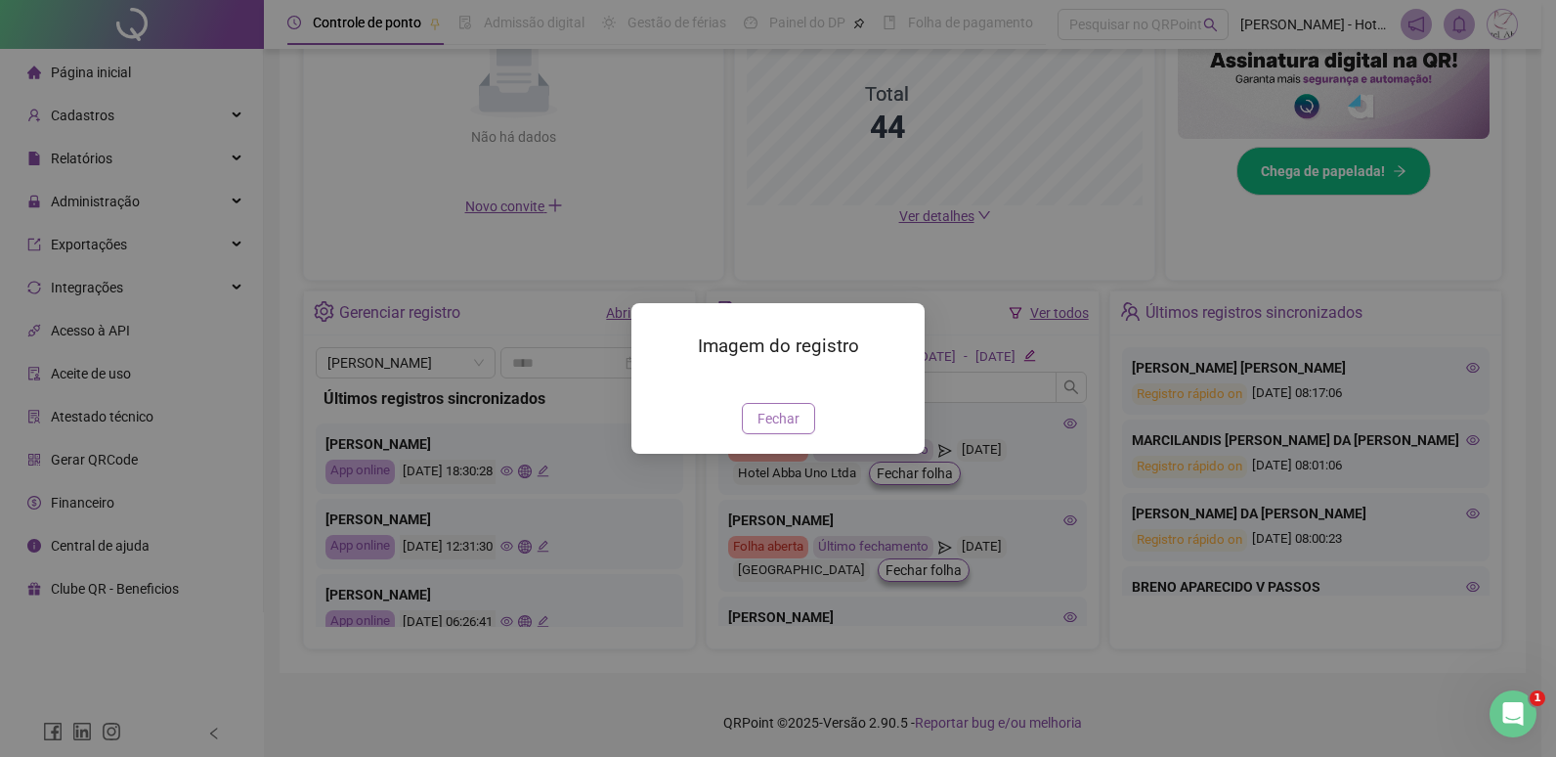
click at [782, 429] on span "Fechar" at bounding box center [779, 419] width 42 height 22
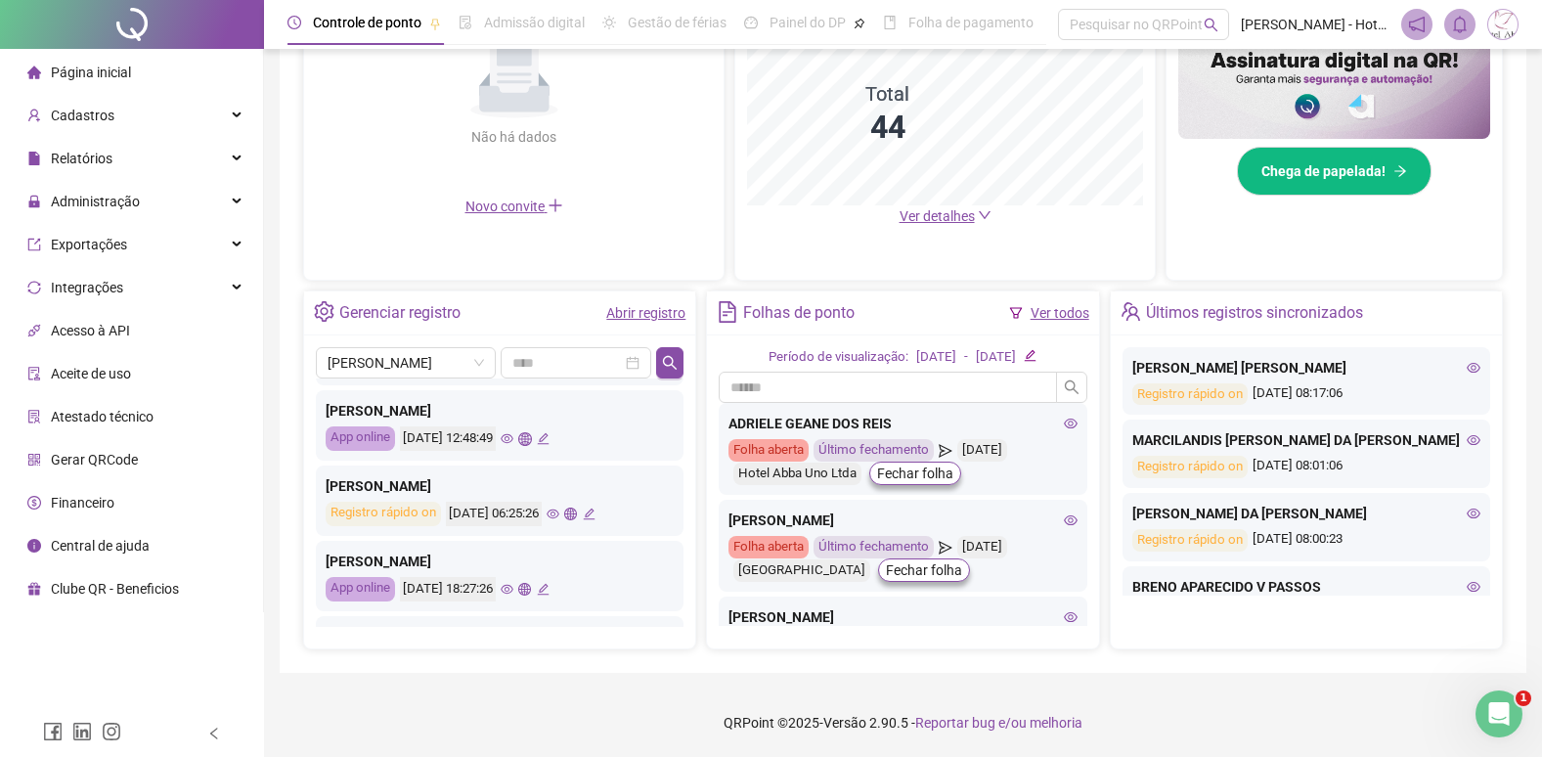
scroll to position [431, 0]
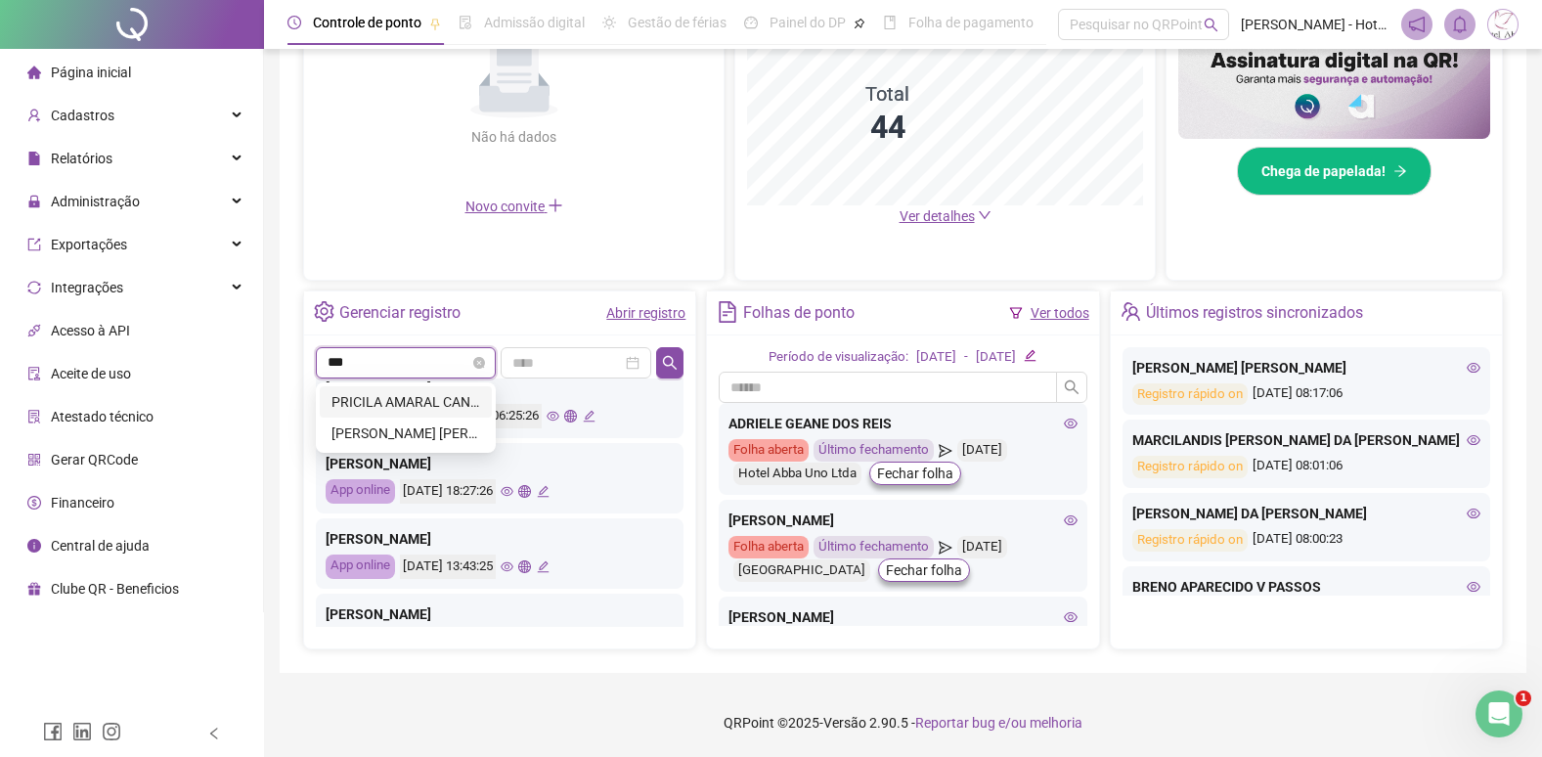
type input "****"
click at [416, 397] on div "PRICILA AMARAL CANDIDO" at bounding box center [405, 402] width 149 height 22
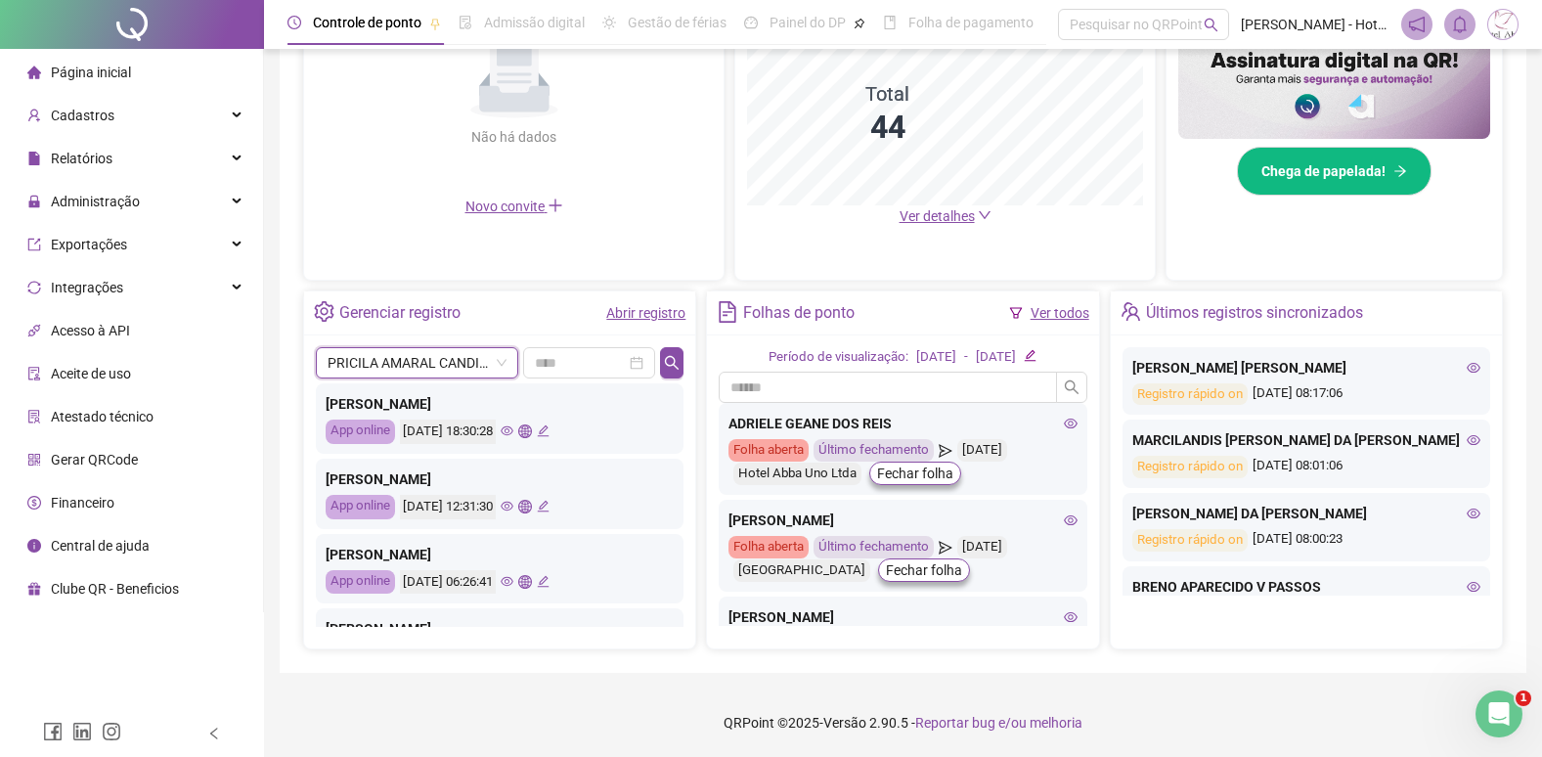
scroll to position [0, 0]
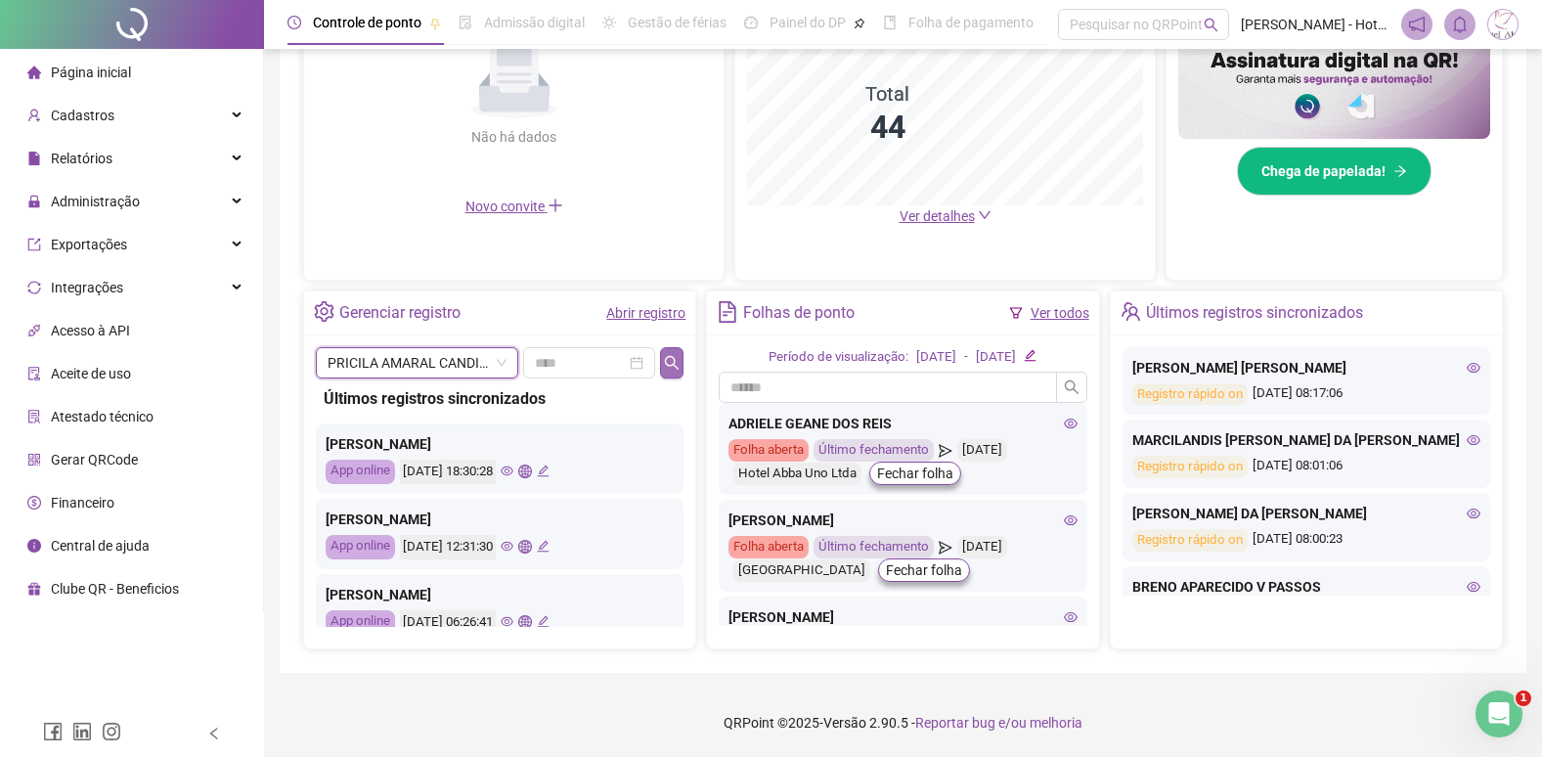
click at [660, 364] on button "button" at bounding box center [672, 362] width 24 height 31
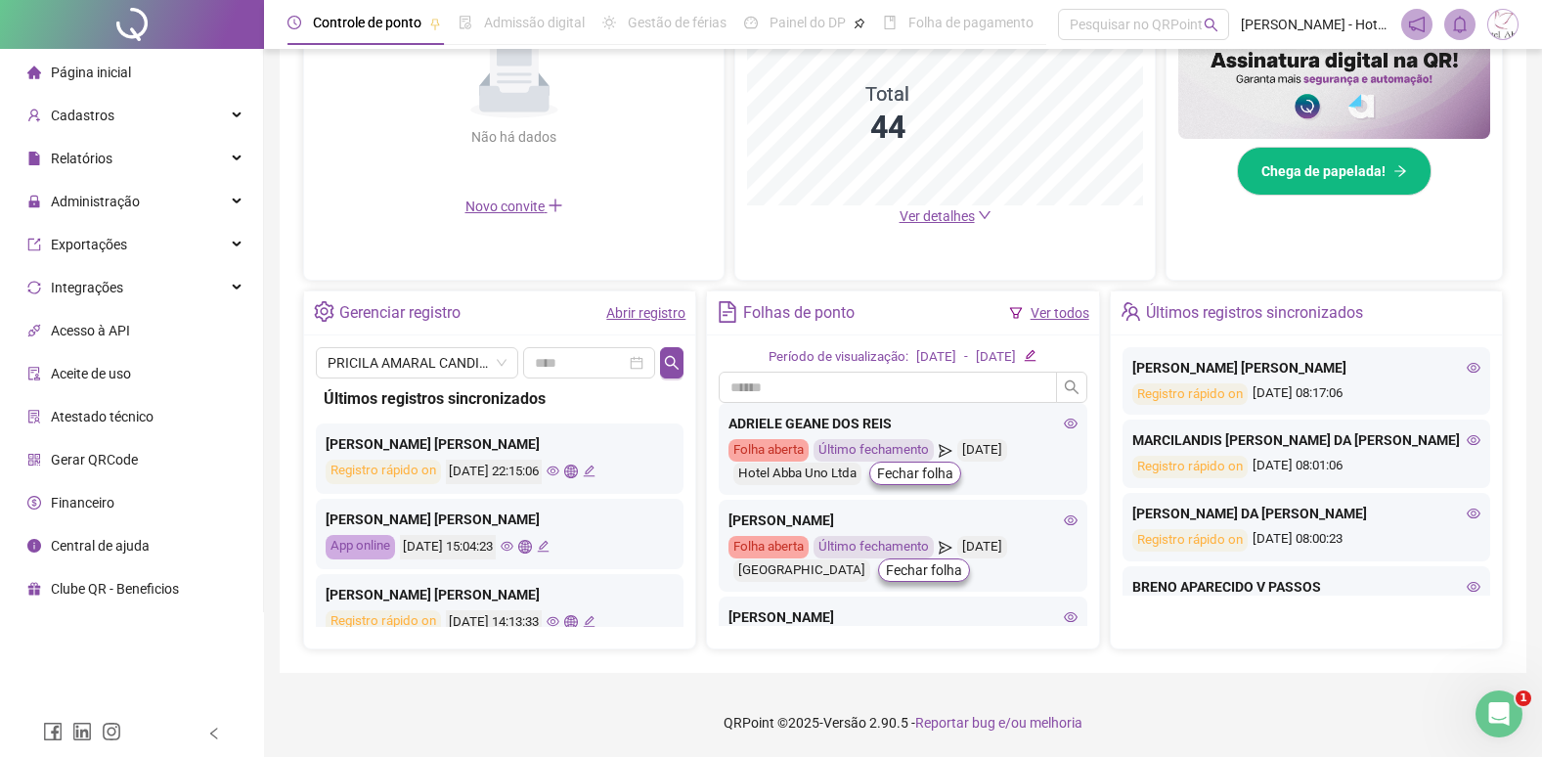
click at [513, 542] on icon "eye" at bounding box center [507, 546] width 13 height 13
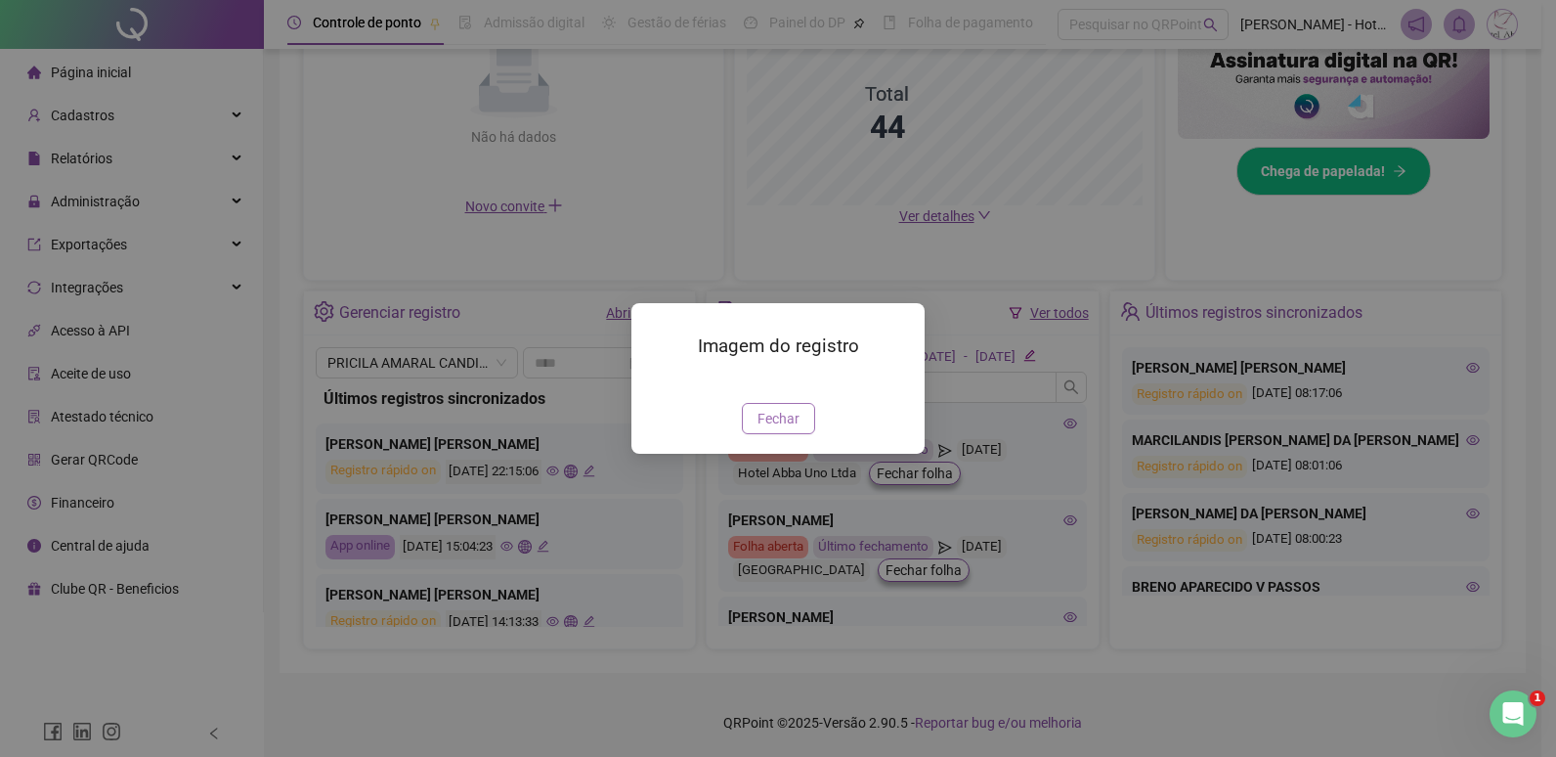
click at [759, 409] on div "Imagem do registro Fechar" at bounding box center [778, 378] width 293 height 150
click at [770, 429] on span "Fechar" at bounding box center [779, 419] width 42 height 22
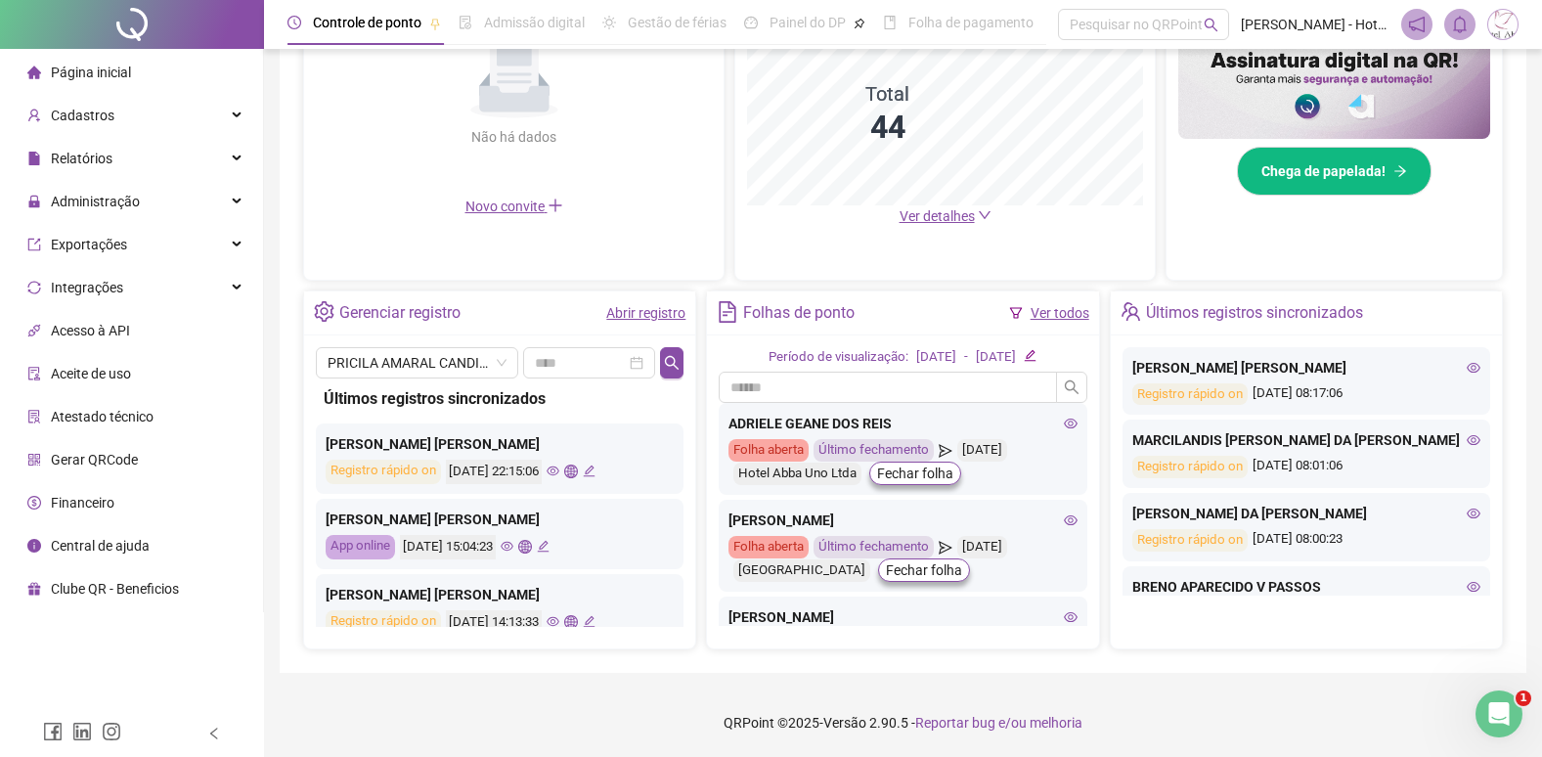
click at [559, 471] on icon "eye" at bounding box center [553, 470] width 13 height 13
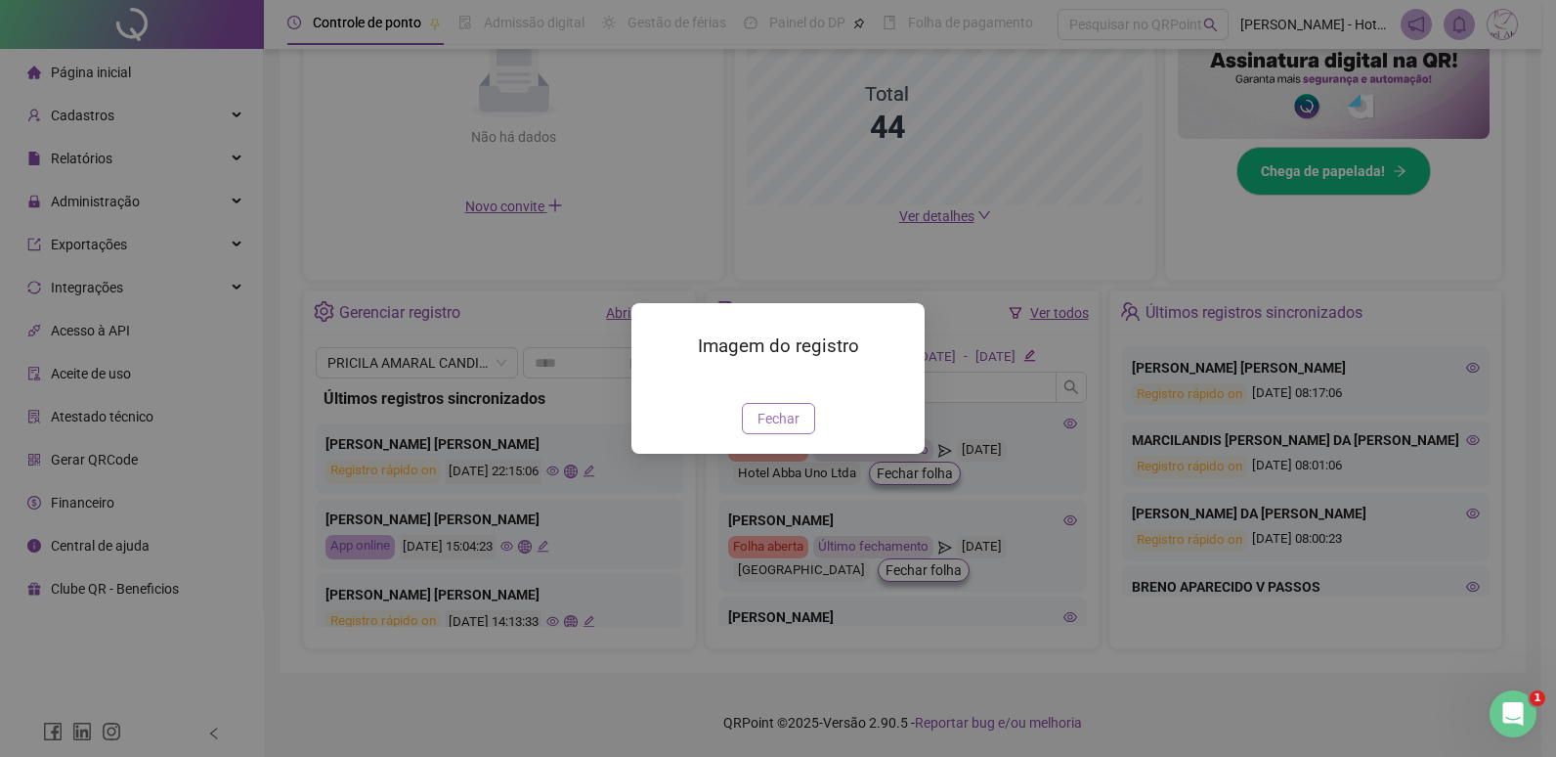
click at [783, 429] on span "Fechar" at bounding box center [779, 419] width 42 height 22
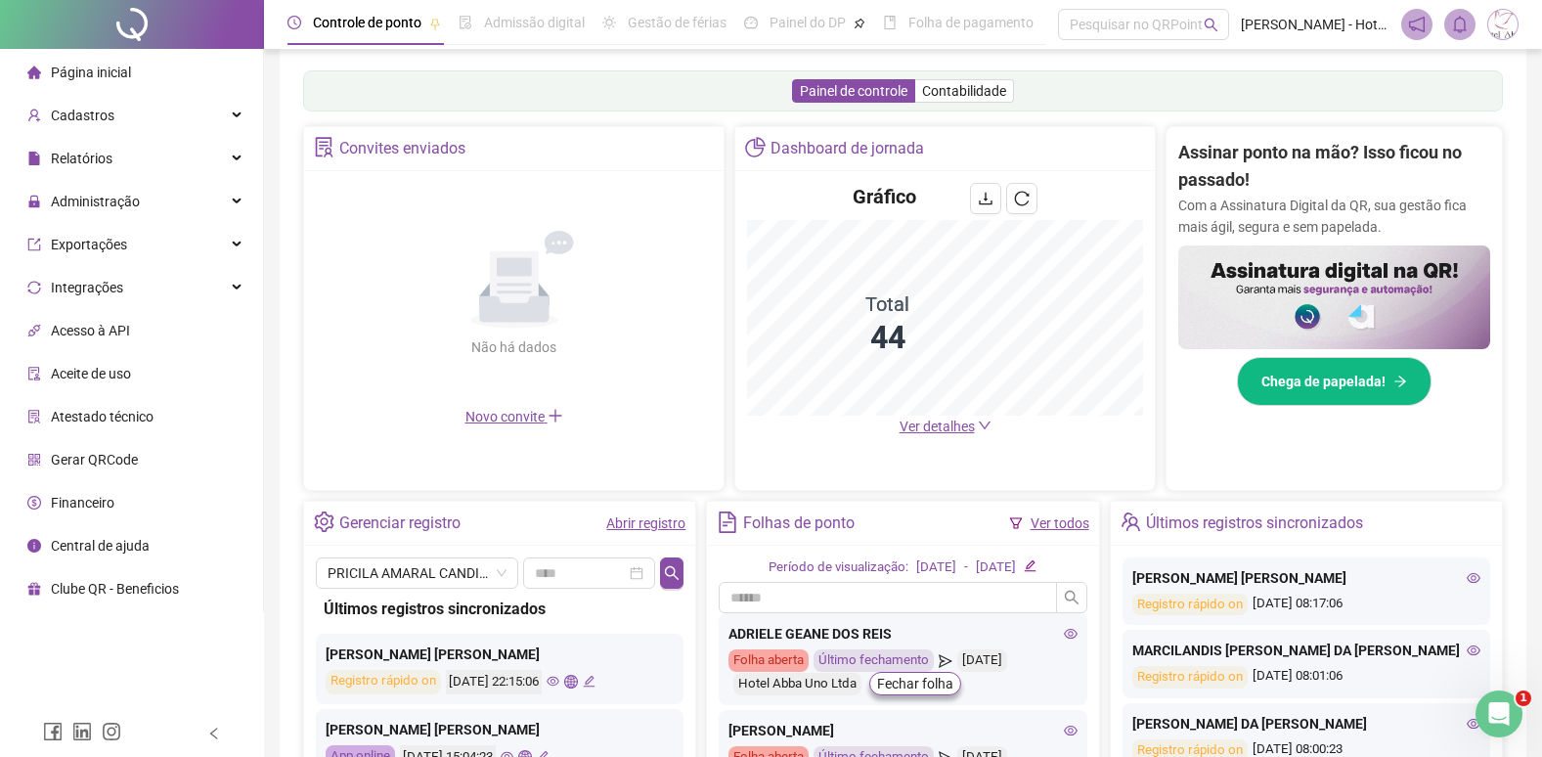
scroll to position [418, 0]
